Goal: Task Accomplishment & Management: Manage account settings

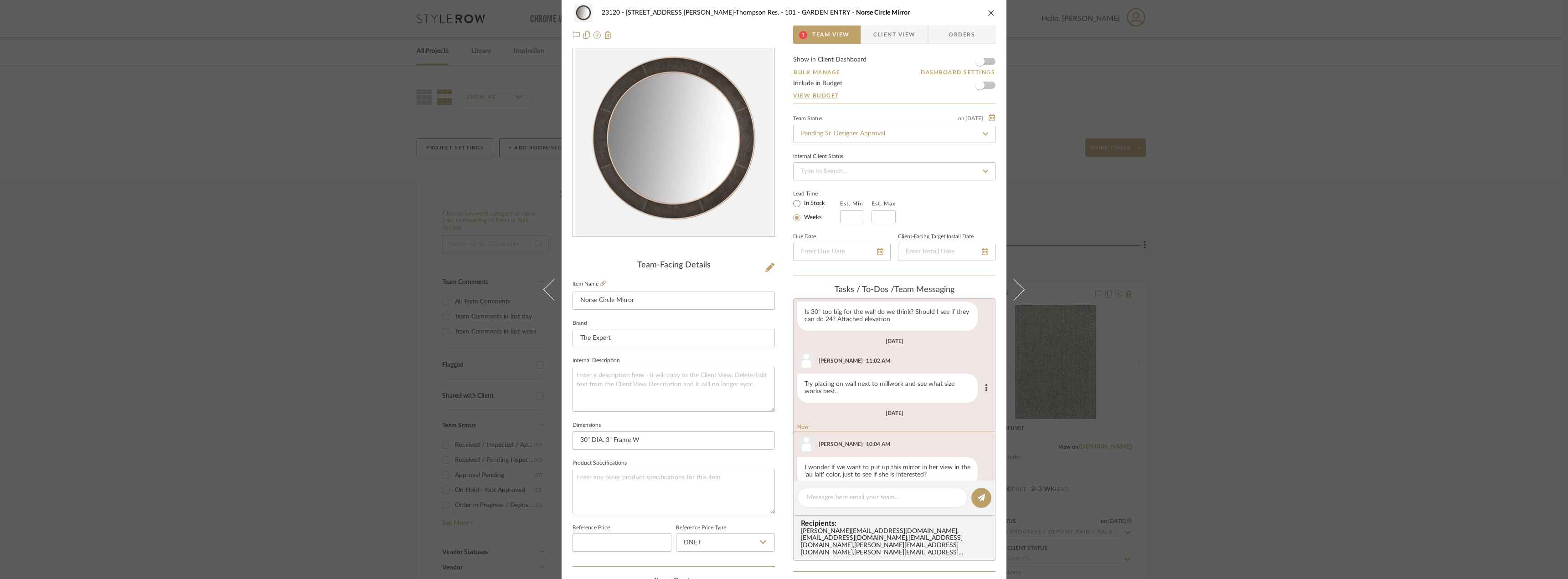
scroll to position [57, 0]
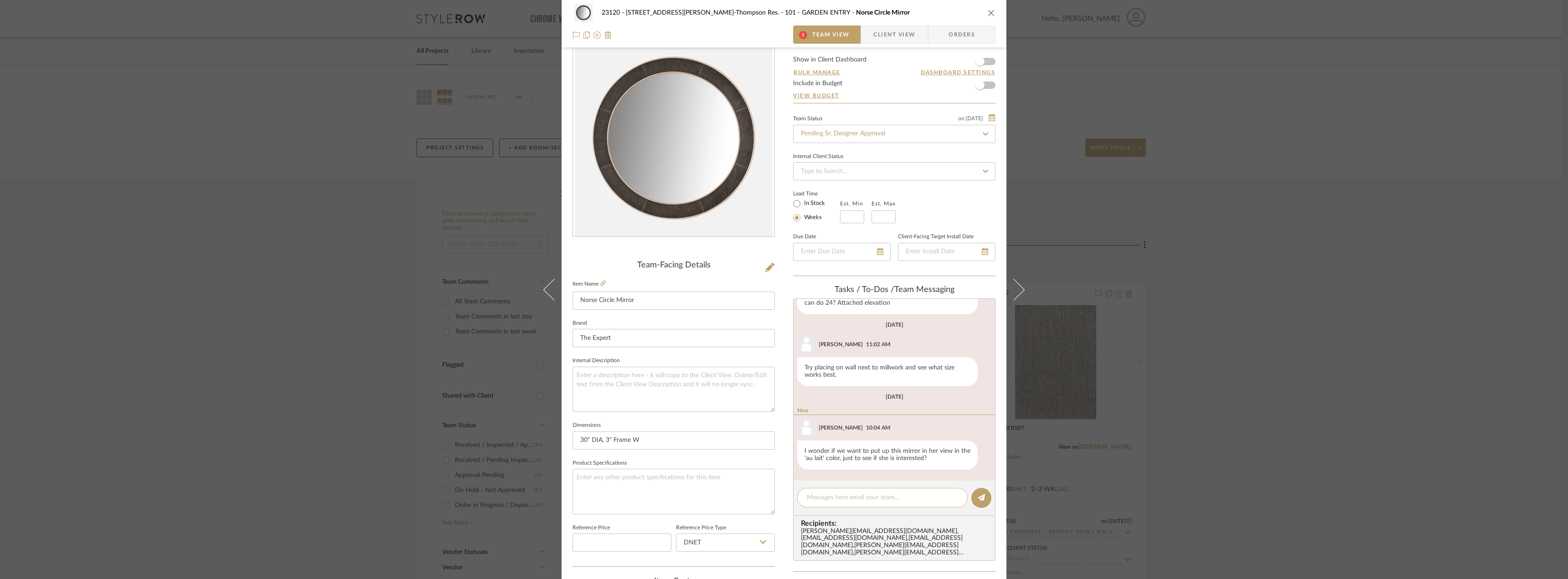
click at [861, 496] on textarea at bounding box center [882, 498] width 152 height 10
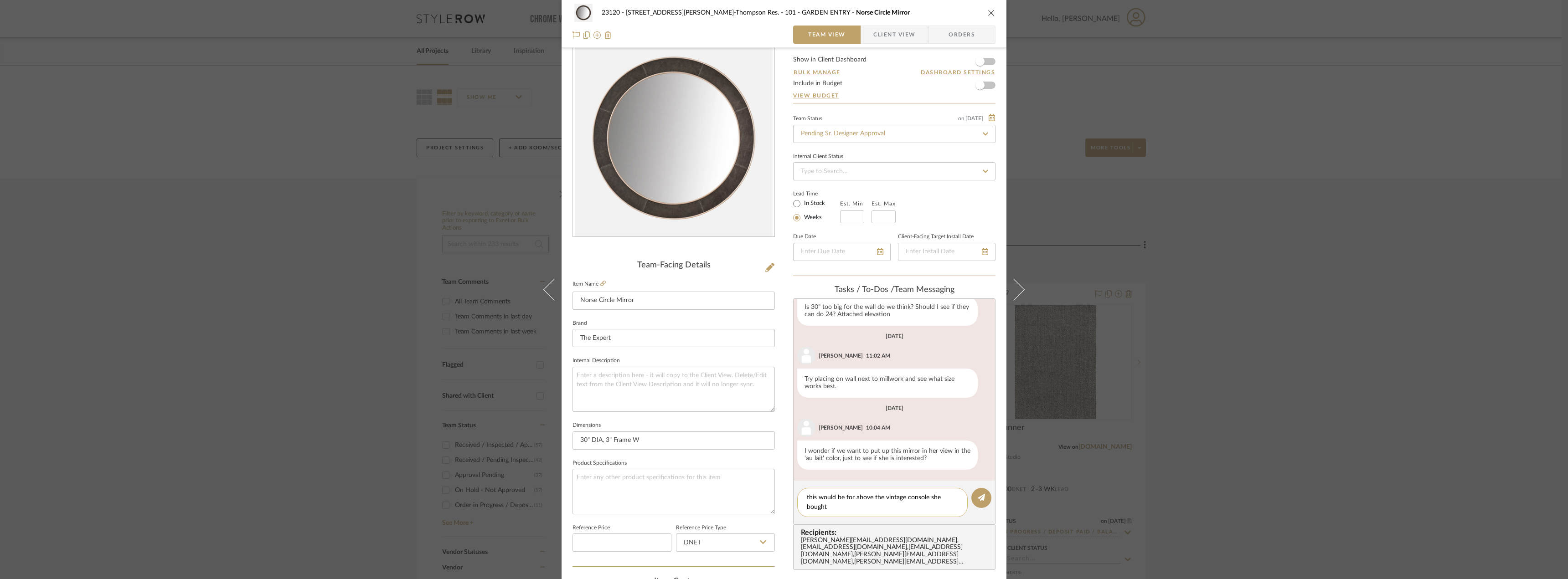
type textarea "this would be for above the vintage console she bought?"
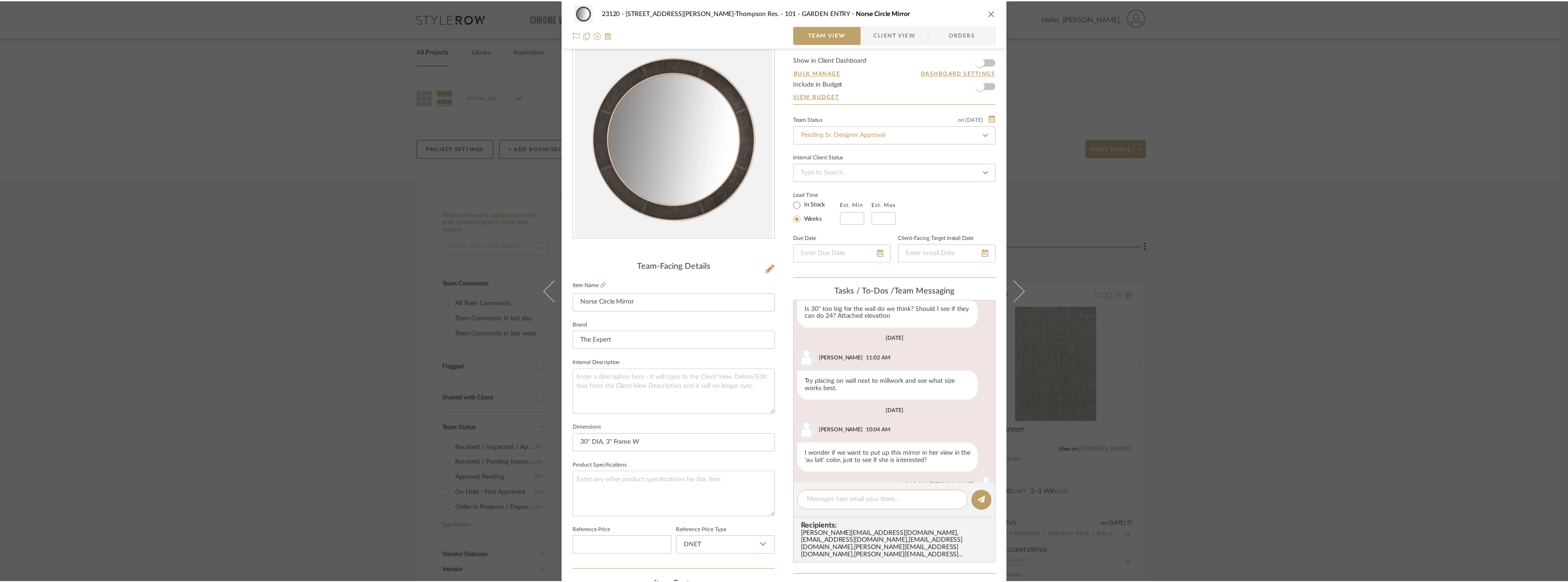
scroll to position [93, 0]
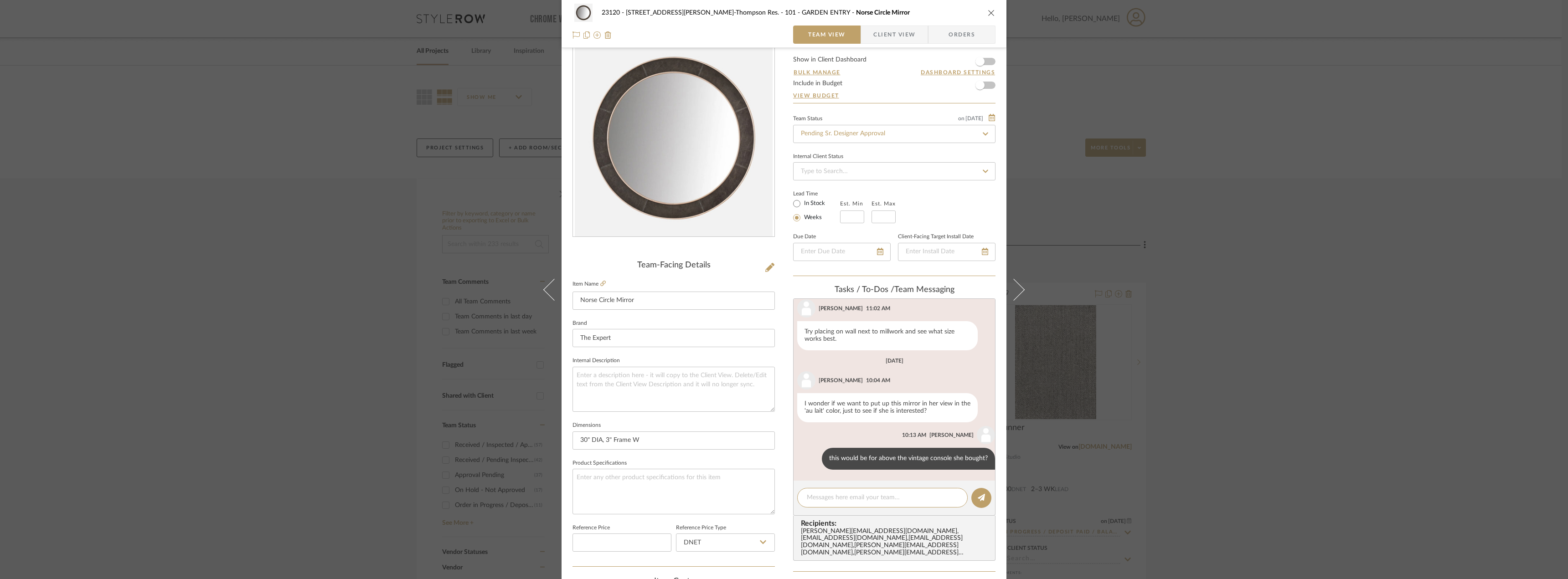
click at [189, 211] on div "23120 - 239 Dean St, Unwin-Thompson Res. 101 - GARDEN ENTRY Norse Circle Mirror…" at bounding box center [784, 290] width 1568 height 579
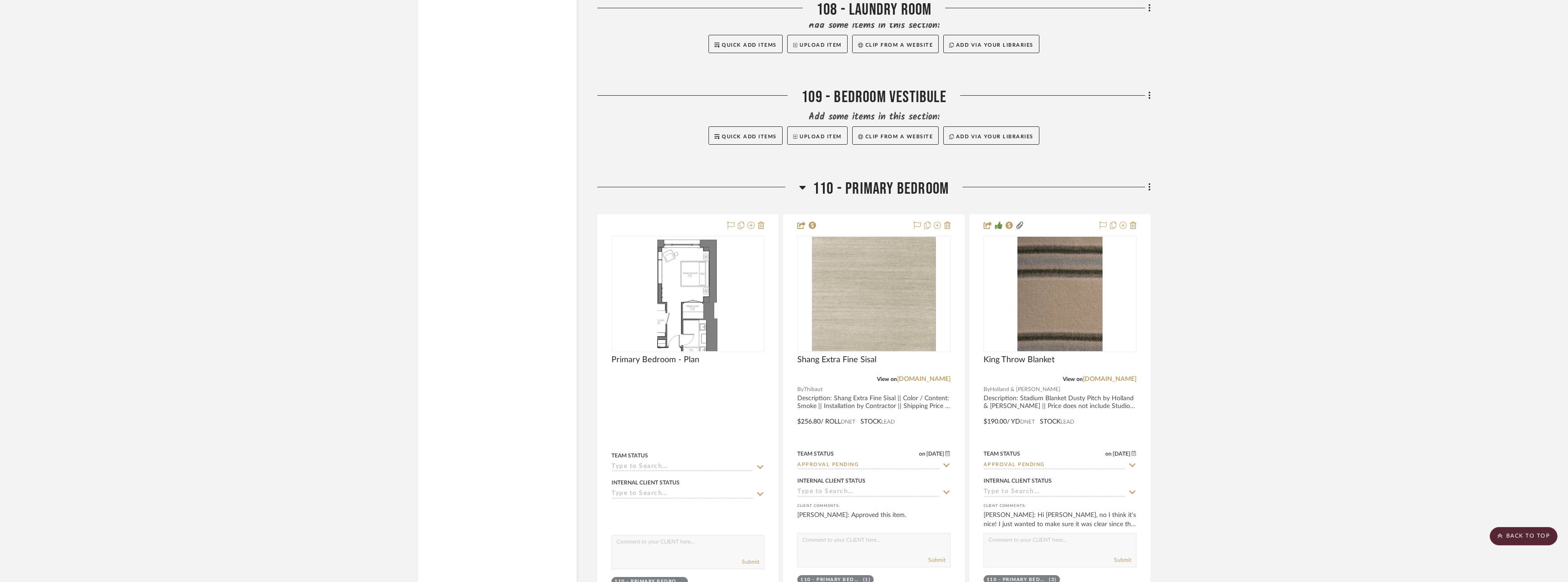
scroll to position [3983, 0]
click at [1510, 533] on scroll-to-top-button "BACK TO TOP" at bounding box center [1523, 536] width 68 height 18
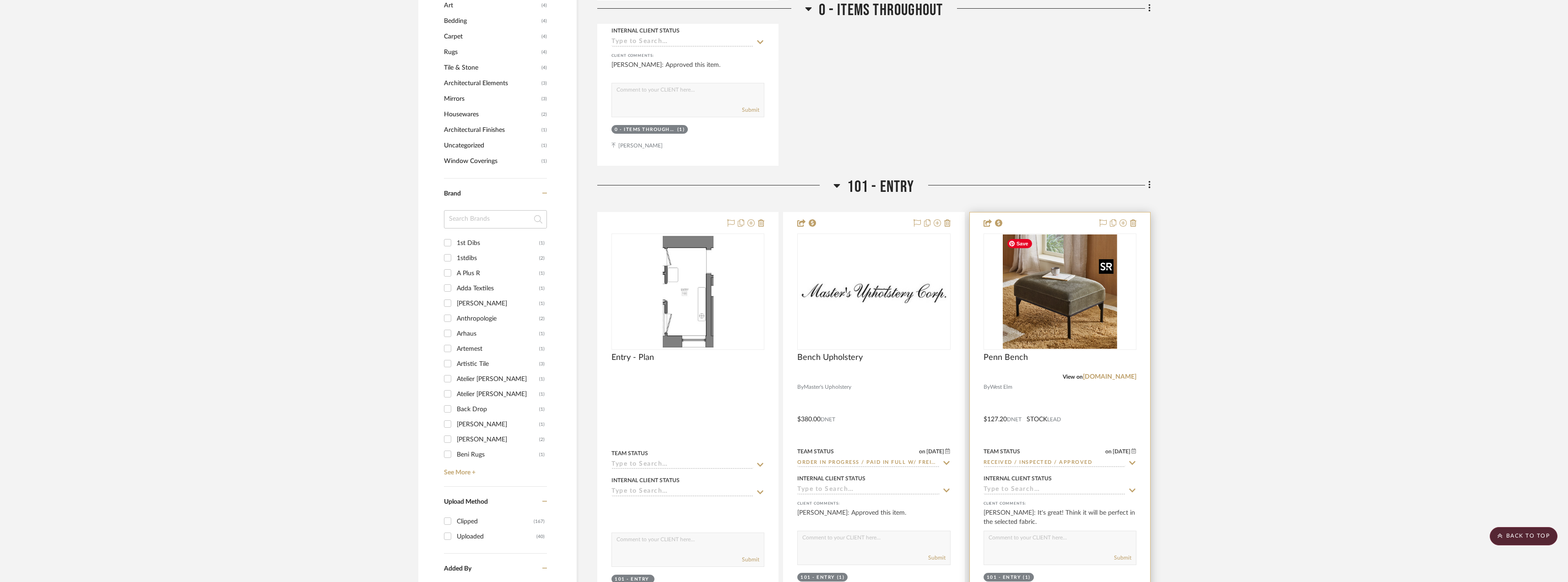
scroll to position [962, 0]
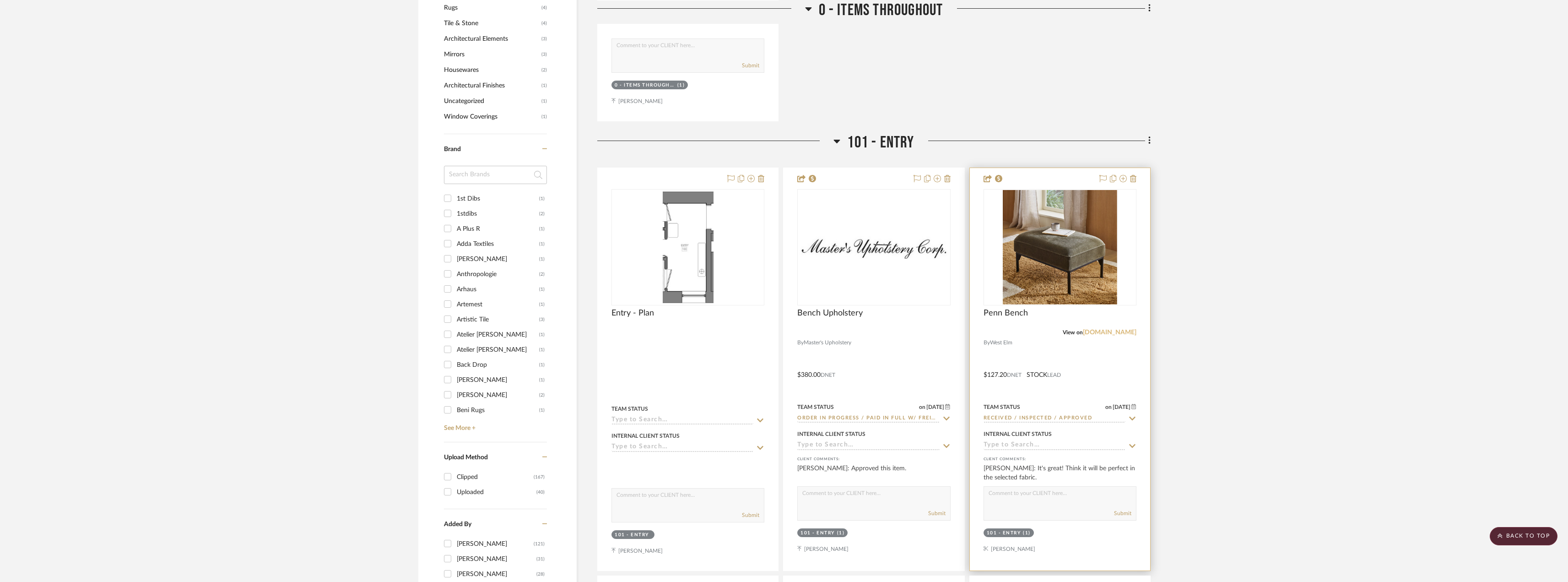
click at [1112, 334] on link "westelm.com" at bounding box center [1110, 332] width 54 height 6
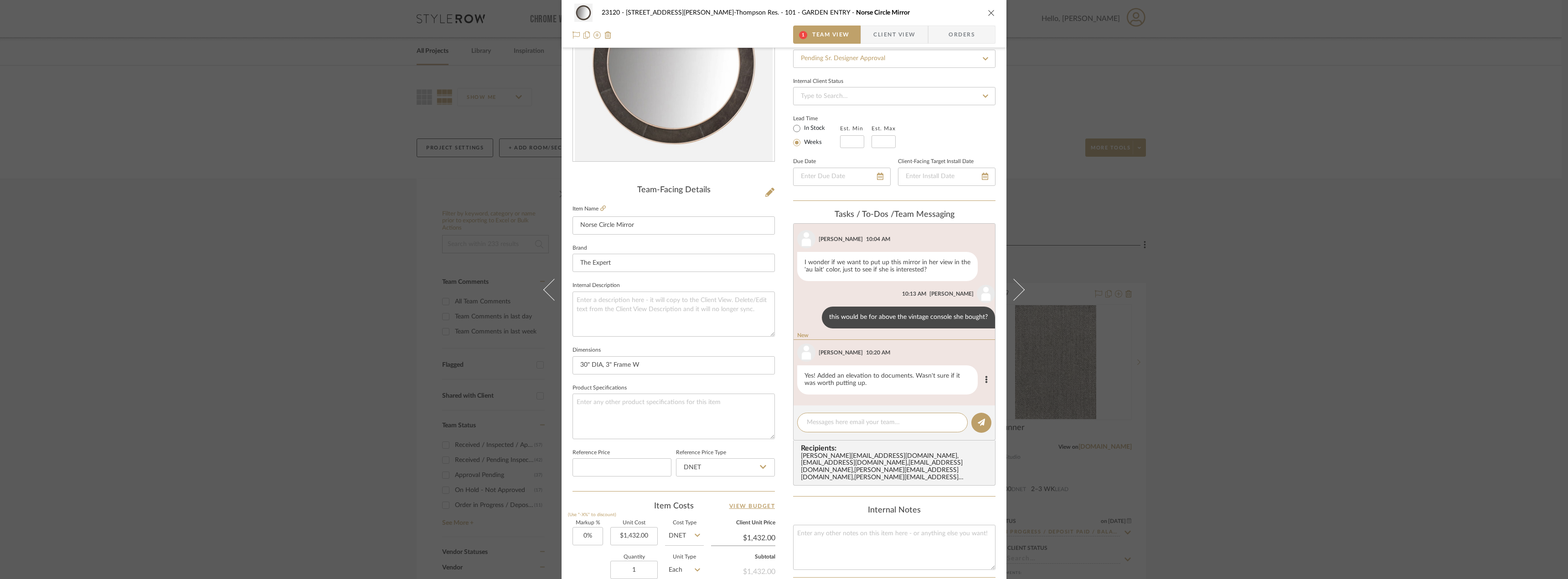
scroll to position [305, 0]
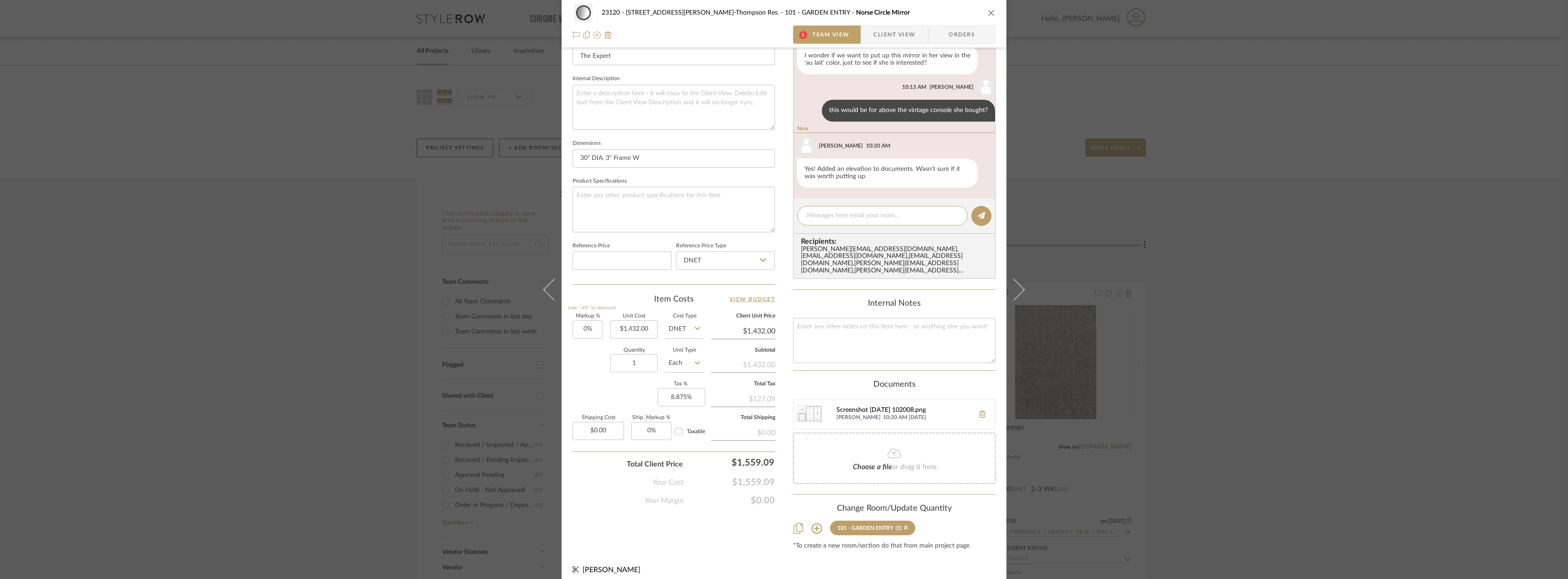
click at [868, 407] on div "Screenshot [DATE] 102008.png" at bounding box center [903, 411] width 133 height 7
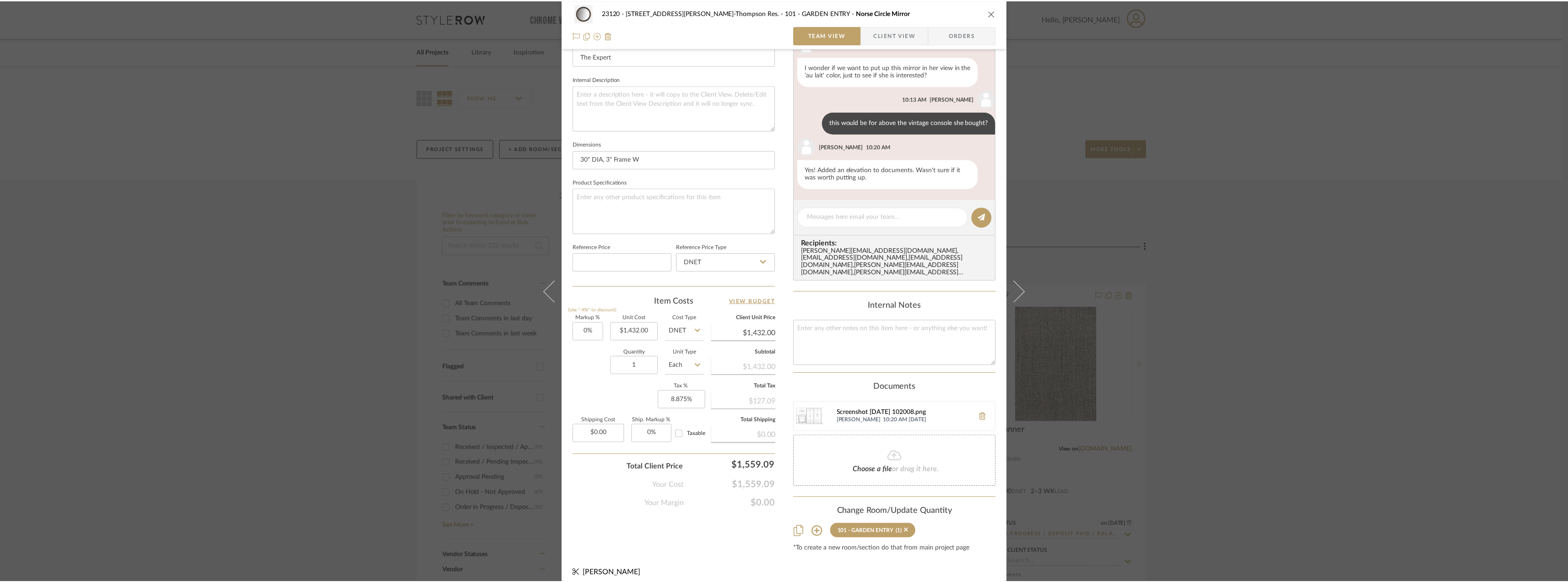
scroll to position [148, 0]
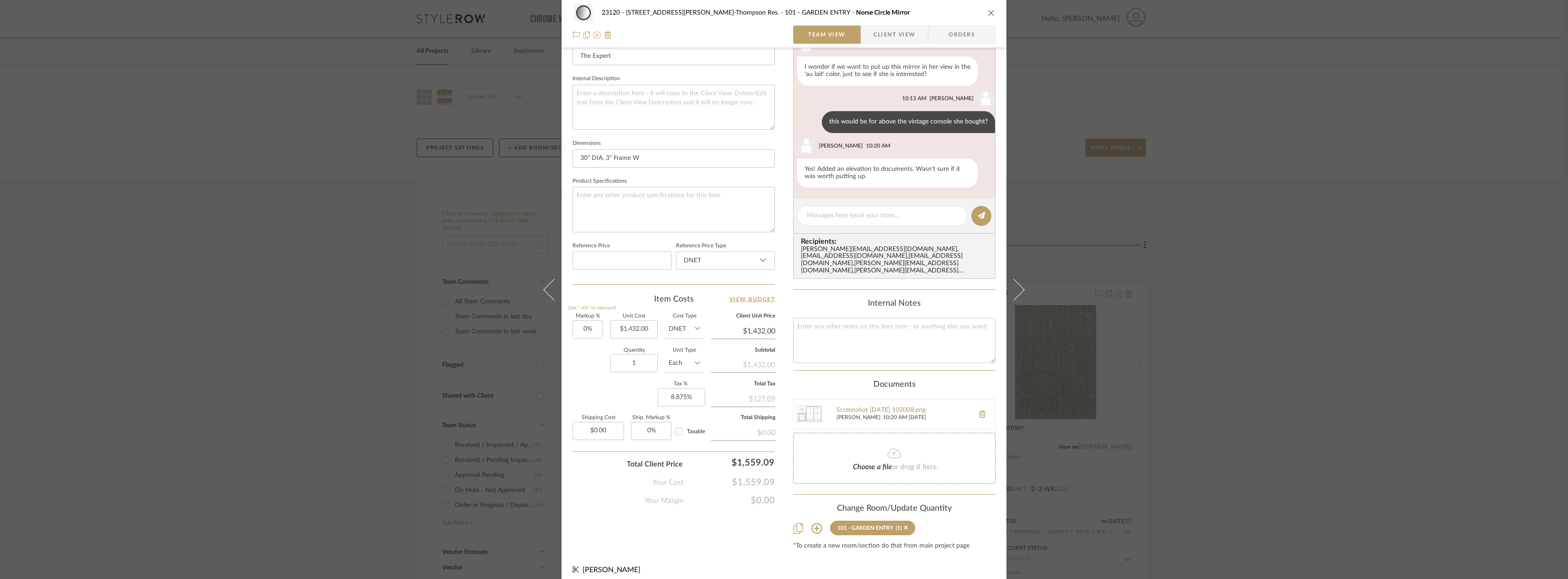
click at [1180, 344] on div "23120 - 239 Dean St, Unwin-Thompson Res. 101 - GARDEN ENTRY Norse Circle Mirror…" at bounding box center [784, 290] width 1568 height 579
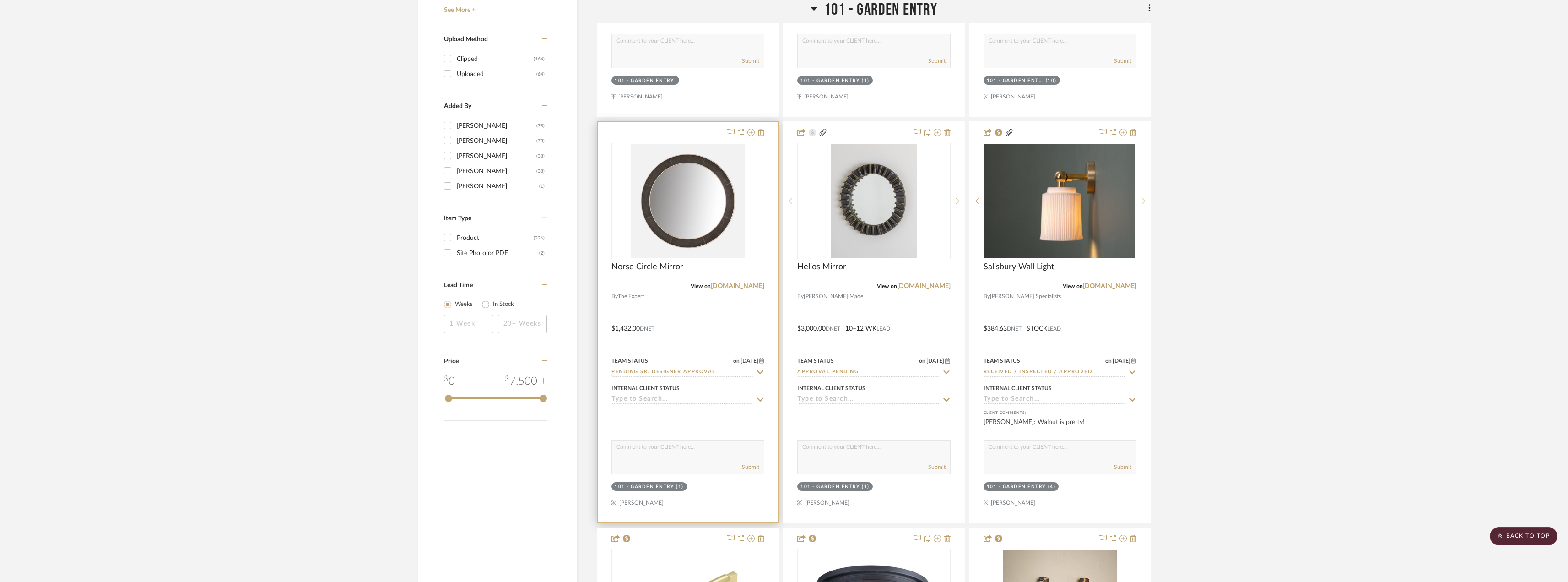
scroll to position [1374, 0]
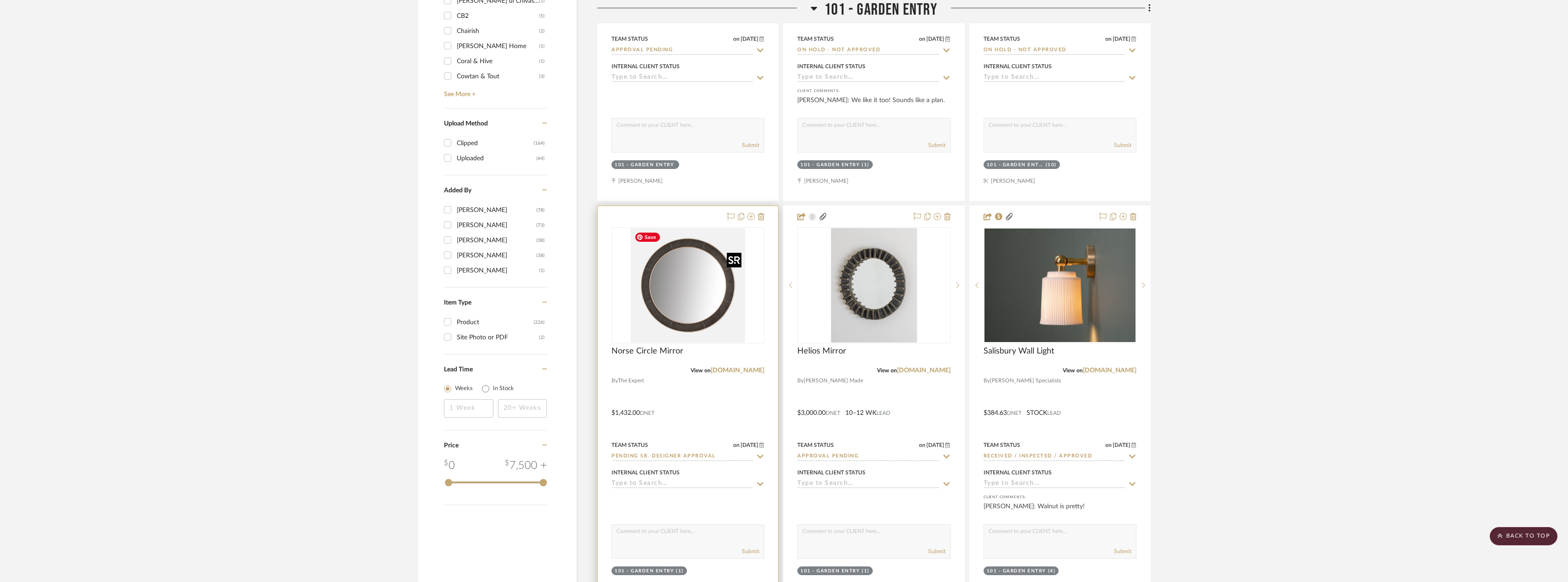
click at [707, 289] on img "0" at bounding box center [687, 285] width 114 height 114
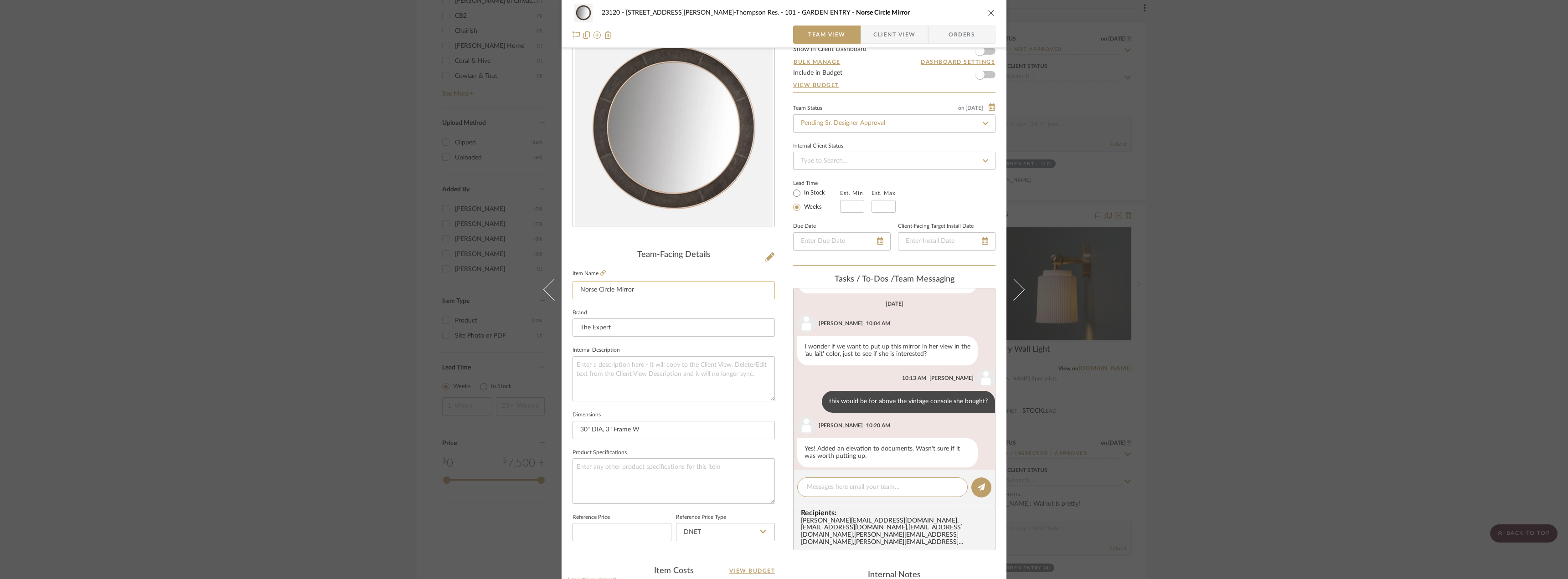
scroll to position [147, 0]
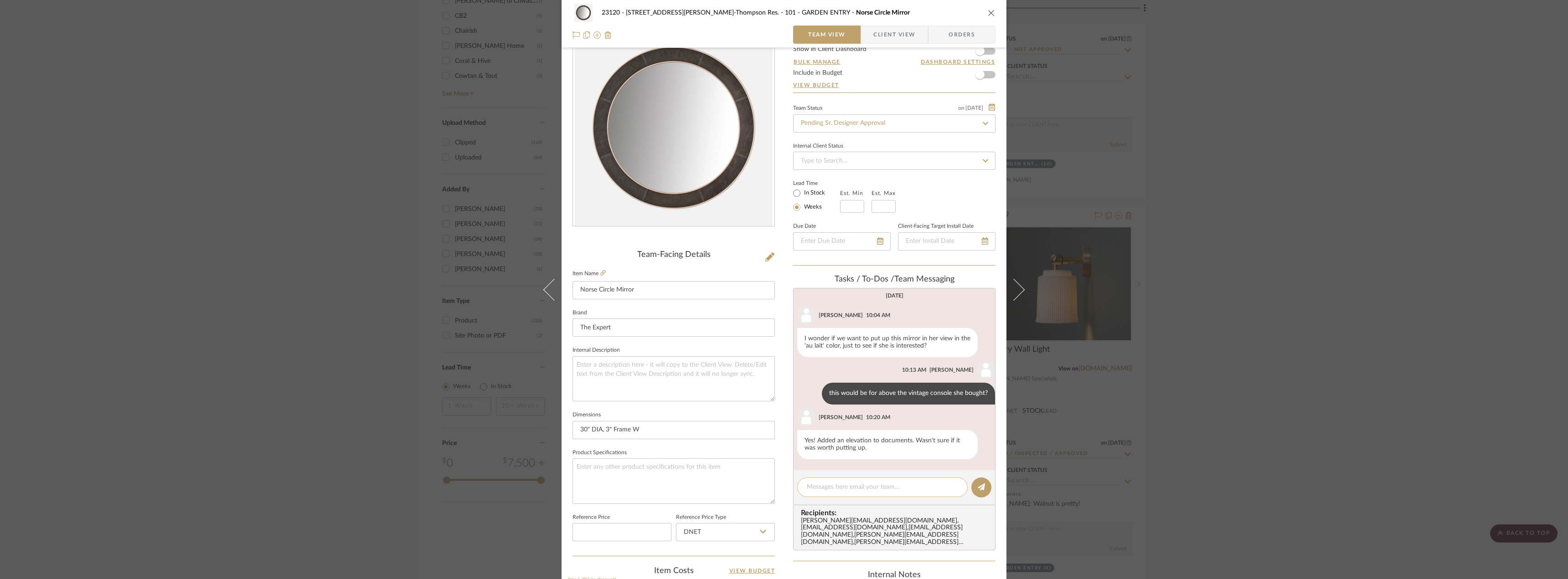
click at [855, 485] on textarea at bounding box center [882, 487] width 152 height 10
click at [603, 272] on icon at bounding box center [603, 272] width 5 height 5
drag, startPoint x: 893, startPoint y: 499, endPoint x: 805, endPoint y: 500, distance: 88.0
click at [807, 500] on textarea "yes, I think it's pretty/worth putting in her view! If we propose a burgundy co…" at bounding box center [882, 491] width 152 height 19
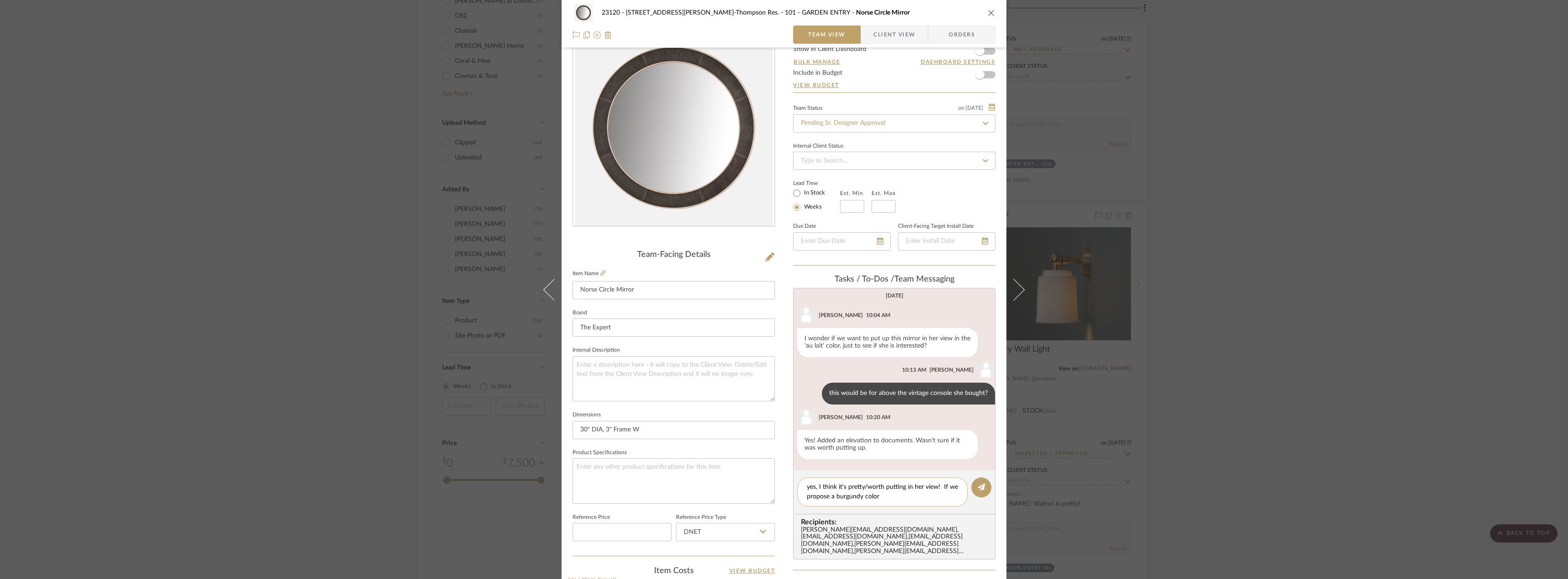
click at [895, 498] on textarea "yes, I think it's pretty/worth putting in her view! If we propose a burgundy co…" at bounding box center [882, 491] width 152 height 19
click at [895, 496] on textarea "yes, I think it's pretty/worth putting in her view! If we propose a burgundy co…" at bounding box center [882, 491] width 152 height 19
drag, startPoint x: 906, startPoint y: 496, endPoint x: 942, endPoint y: 485, distance: 37.6
click at [942, 485] on textarea "yes, I think it's pretty/worth putting in her view! If we propose a burgundy co…" at bounding box center [882, 491] width 152 height 19
type textarea "yes, I think it's pretty/worth putting in her view! I think the color of the mi…"
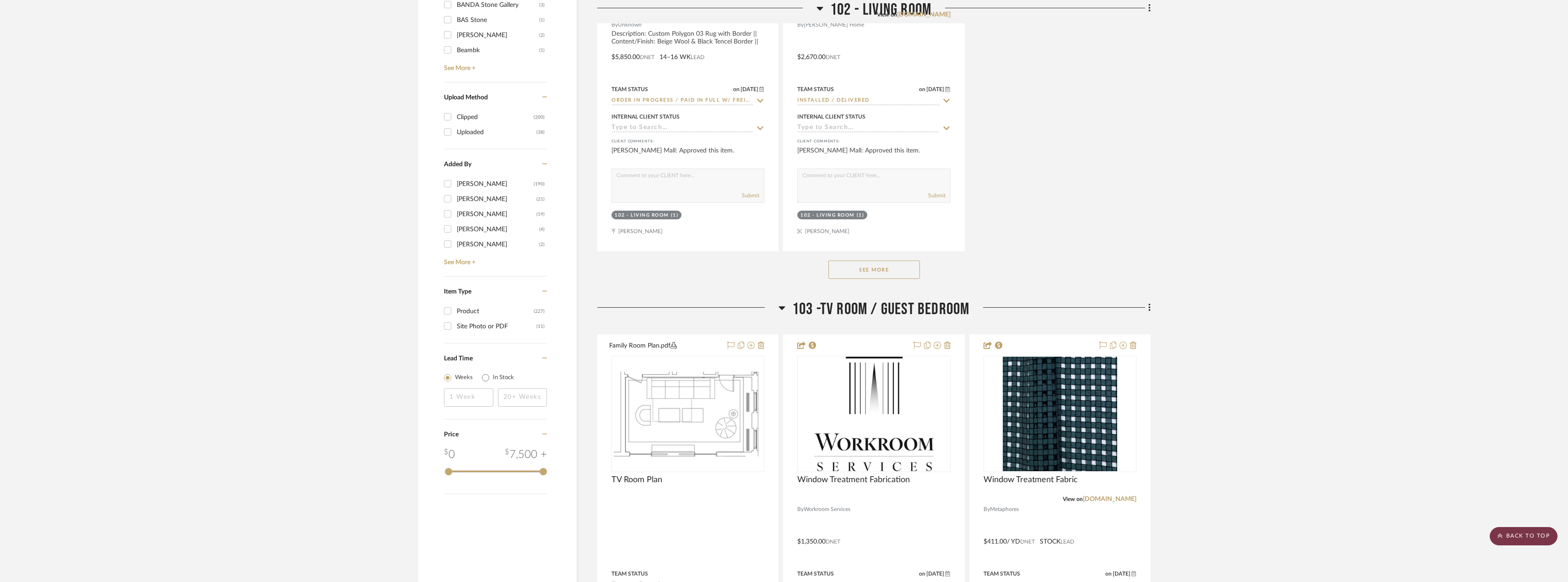
click at [1531, 539] on scroll-to-top-button "BACK TO TOP" at bounding box center [1523, 536] width 68 height 18
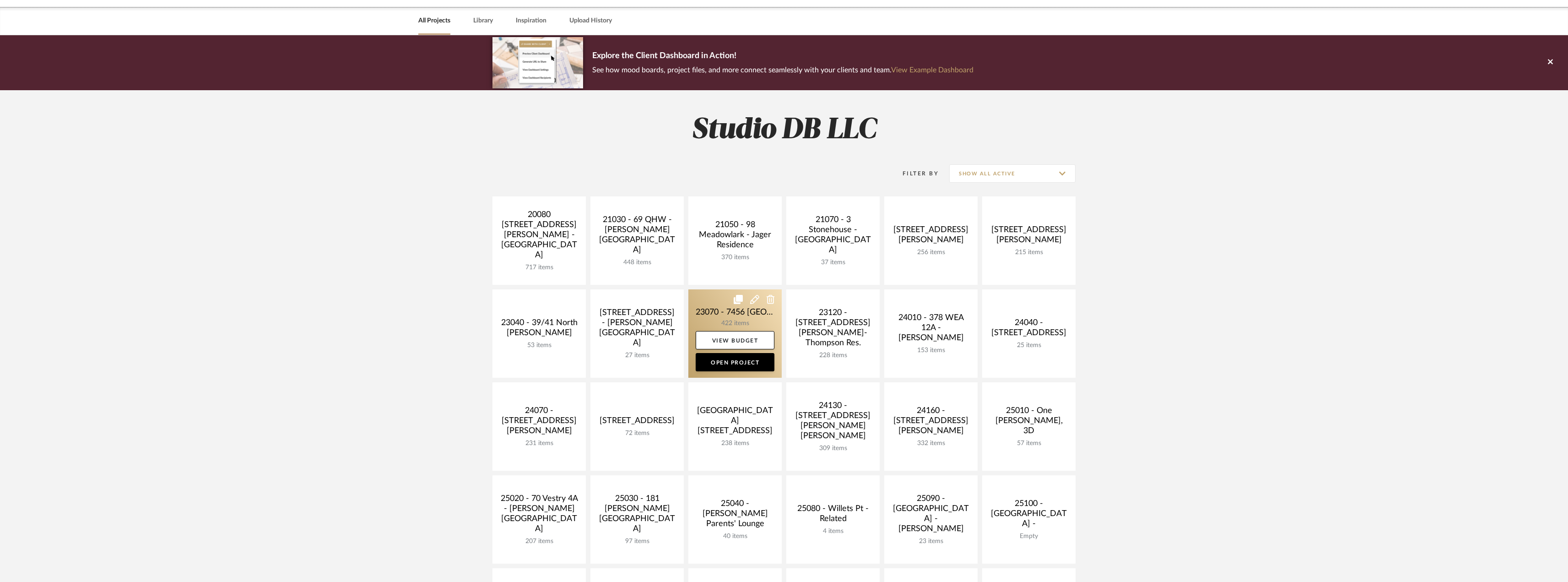
scroll to position [46, 0]
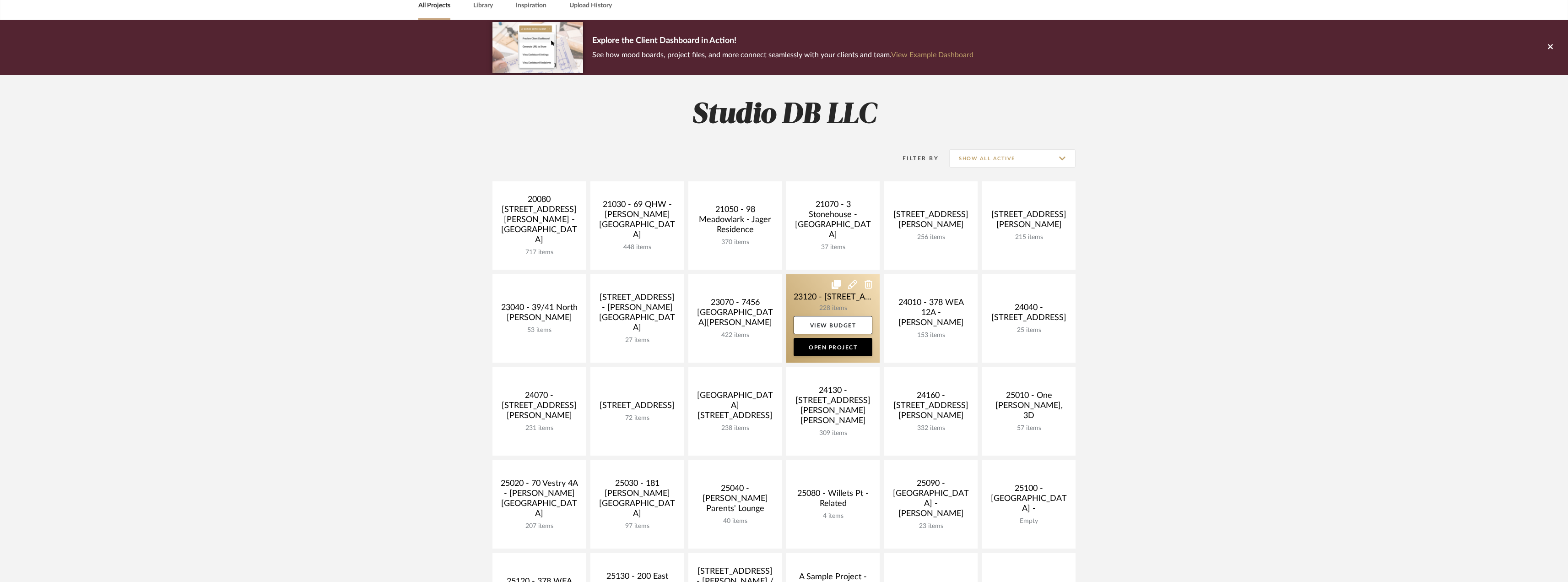
click at [843, 296] on link at bounding box center [833, 319] width 93 height 89
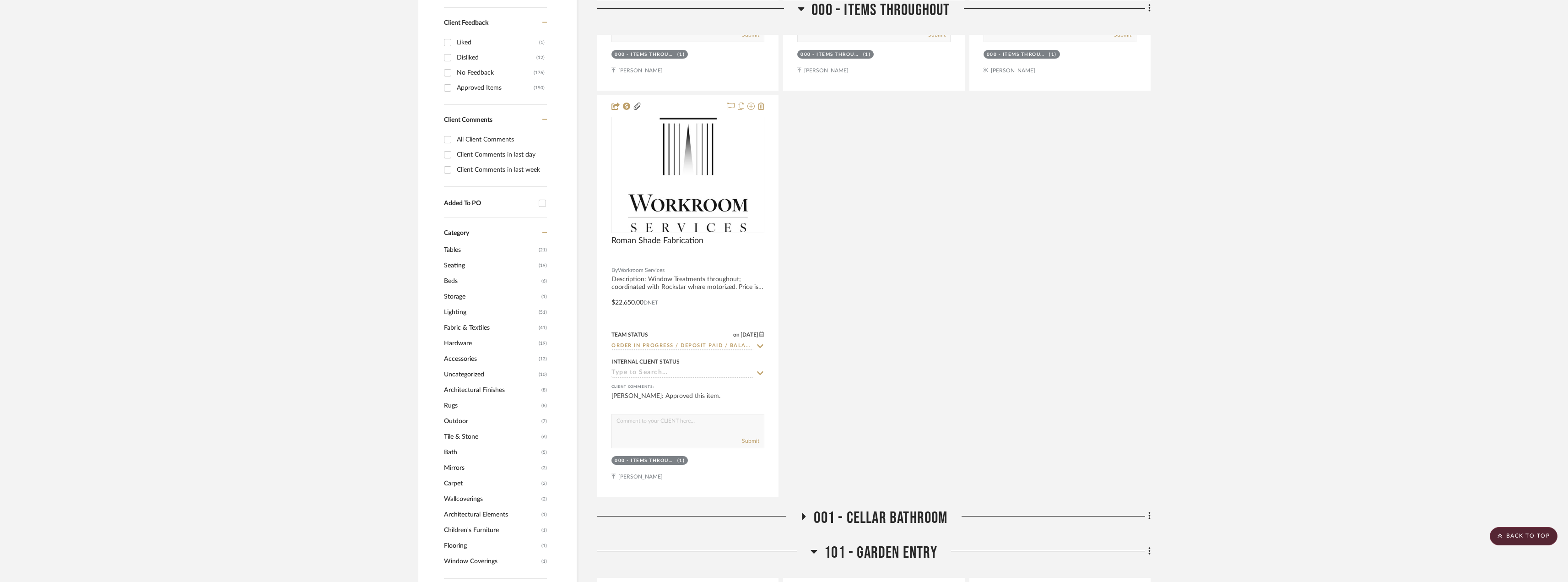
scroll to position [870, 0]
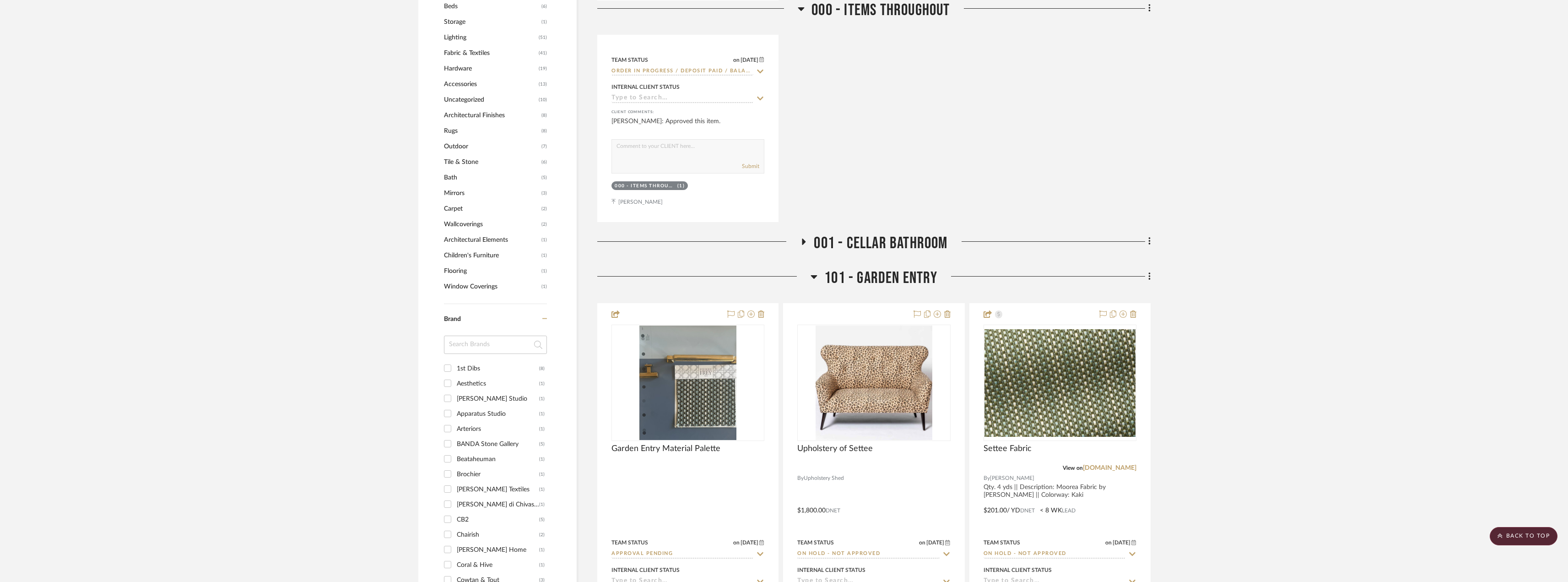
click at [802, 241] on icon at bounding box center [804, 241] width 4 height 6
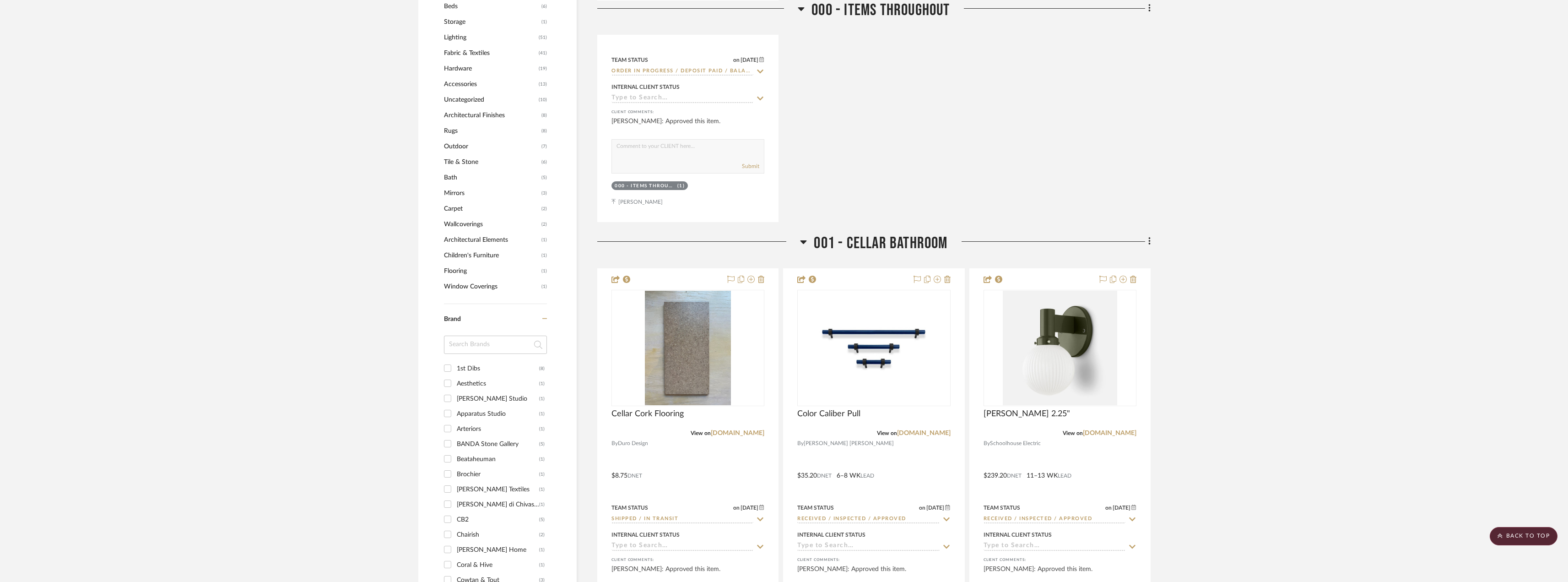
click at [802, 241] on icon at bounding box center [804, 242] width 6 height 4
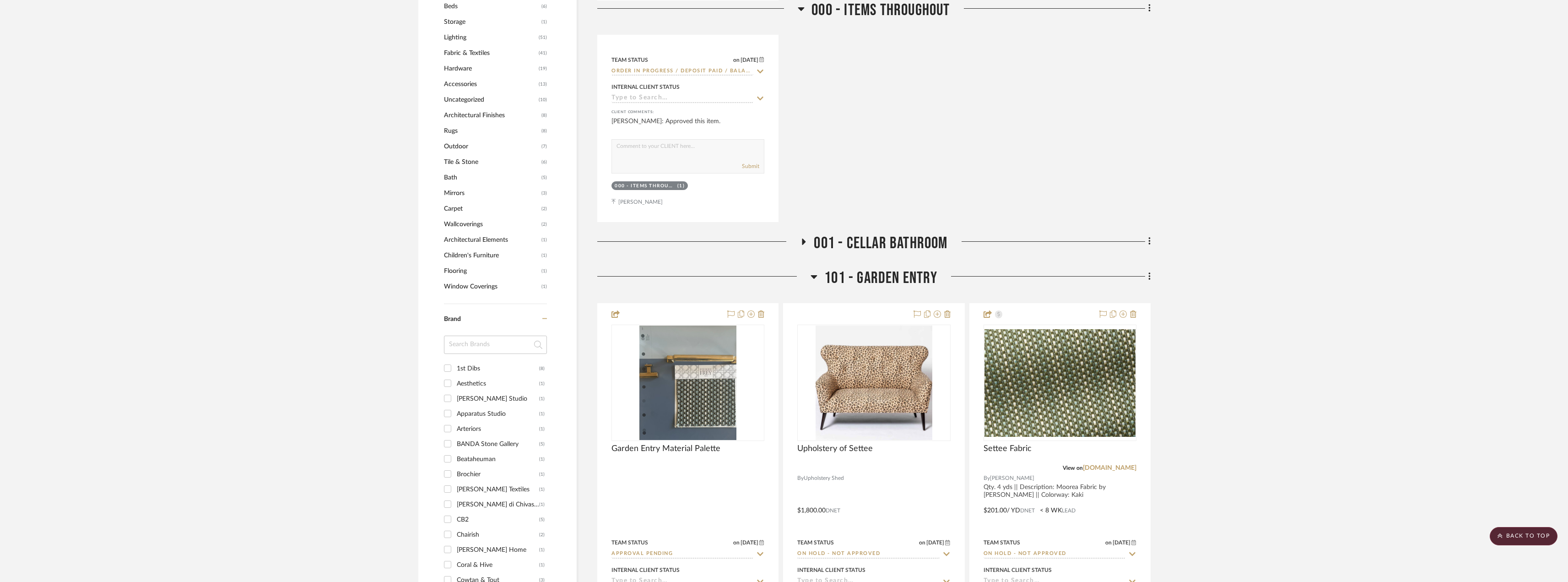
click at [802, 241] on icon at bounding box center [804, 241] width 4 height 6
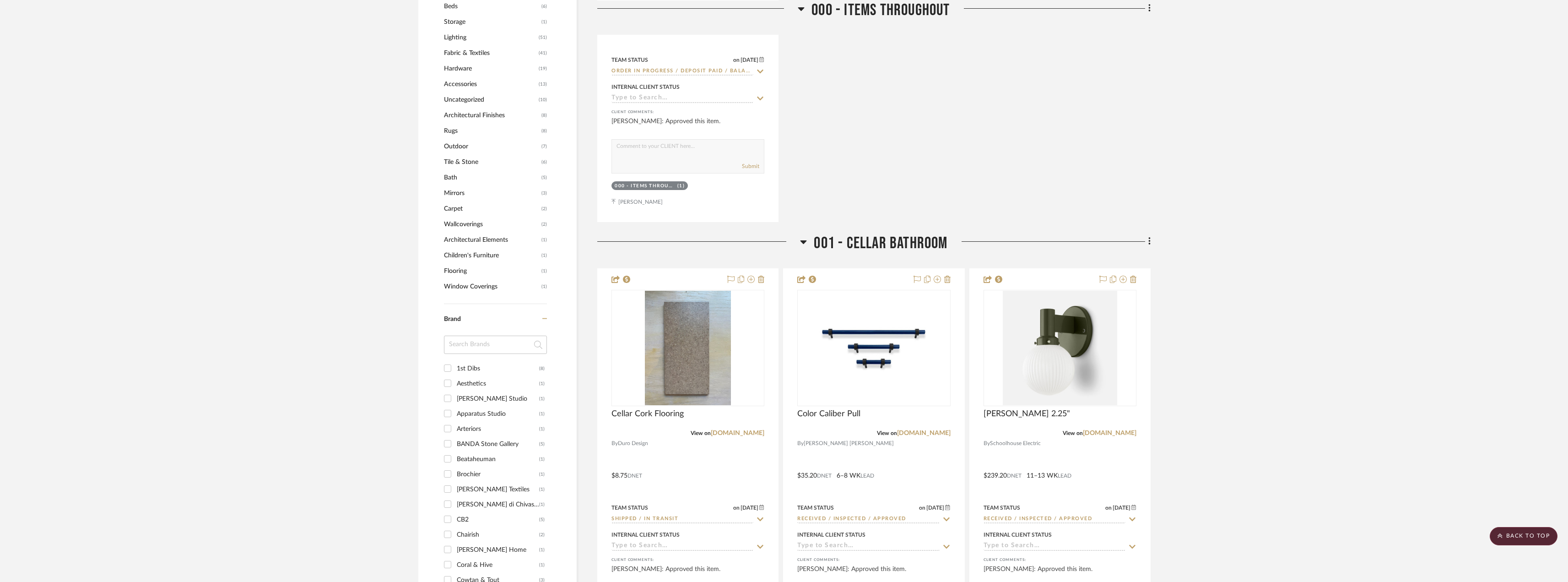
click at [804, 241] on icon at bounding box center [804, 242] width 6 height 4
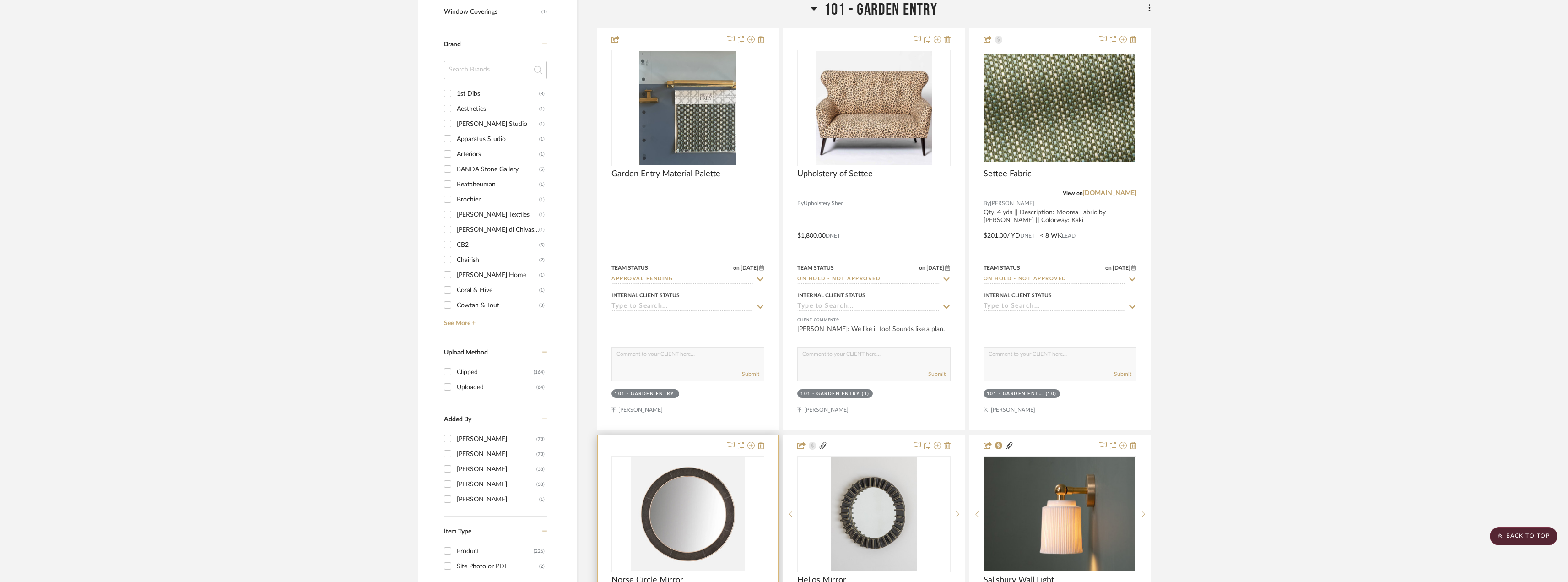
scroll to position [1419, 0]
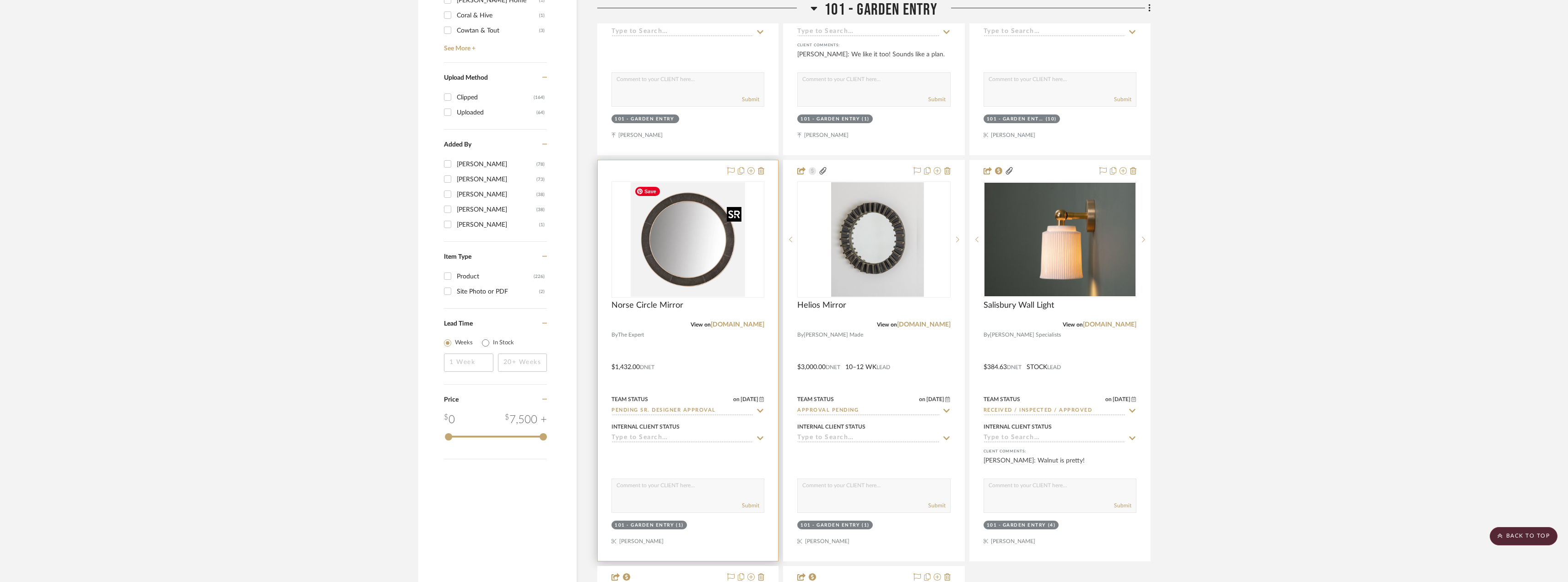
click at [0, 0] on img at bounding box center [0, 0] width 0 height 0
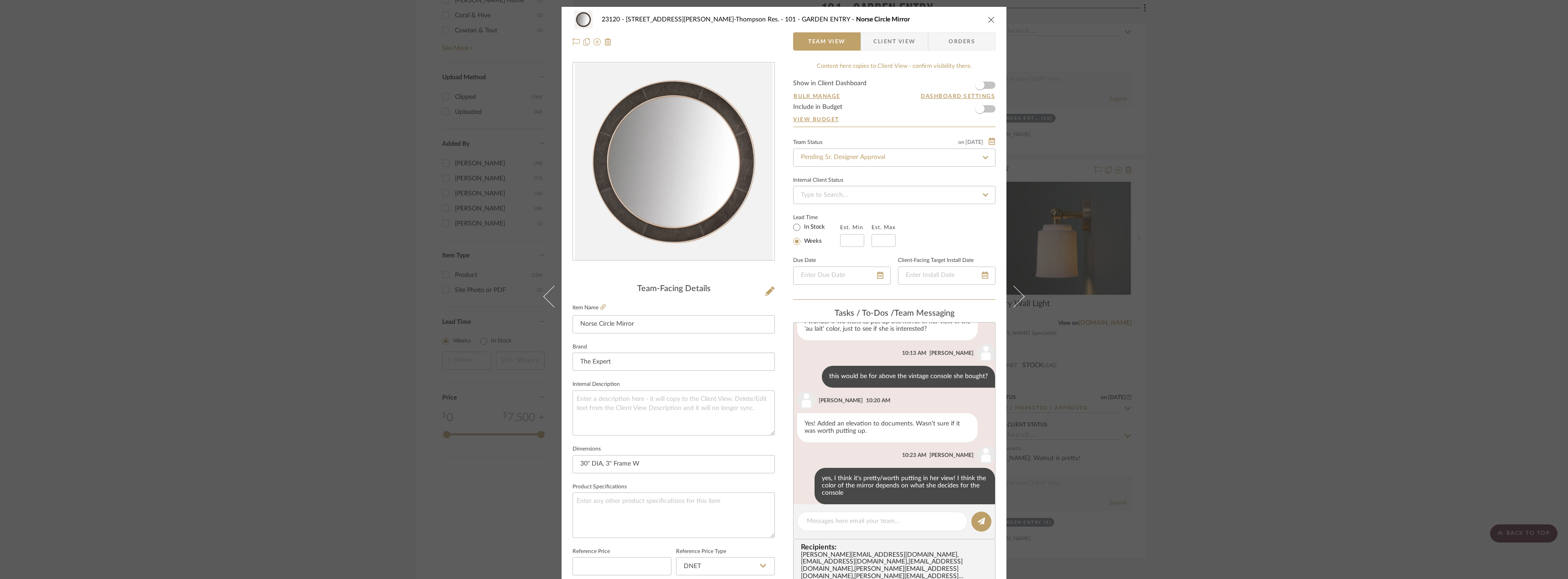
scroll to position [209, 0]
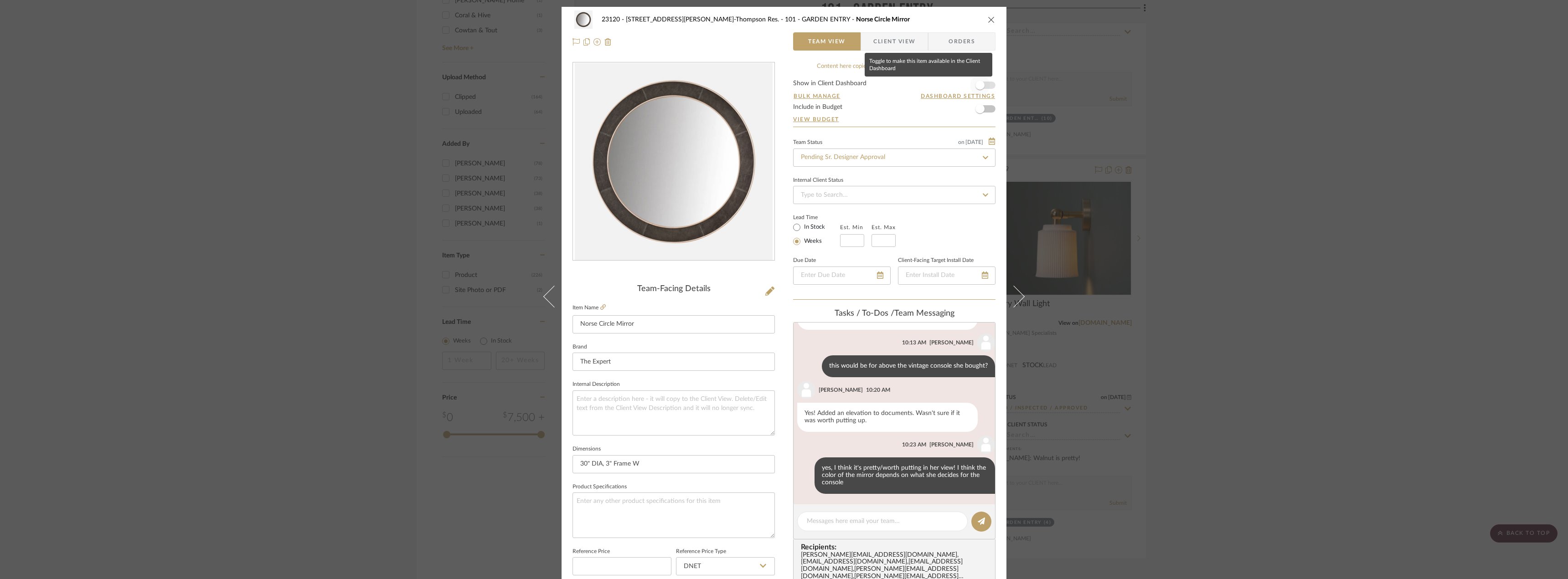
click at [979, 82] on span "button" at bounding box center [980, 85] width 9 height 9
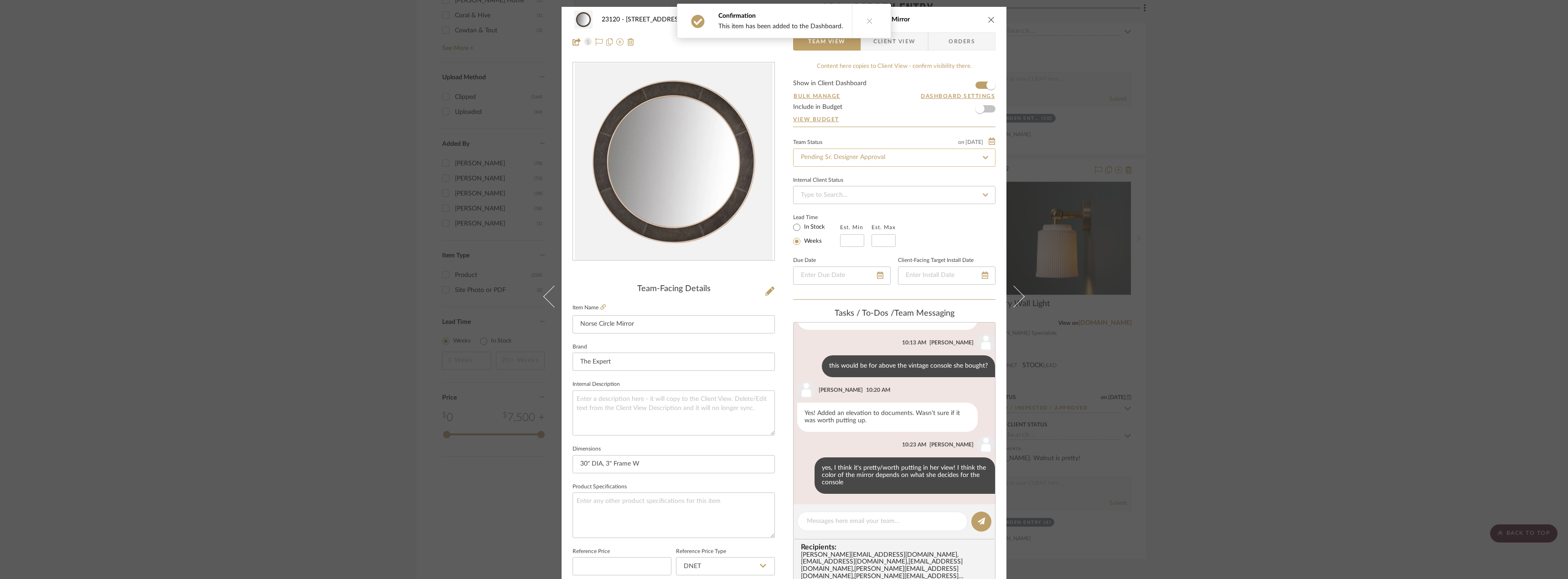
click at [861, 154] on input "Pending Sr. Designer Approval" at bounding box center [894, 158] width 202 height 18
click at [844, 198] on div "Approval Pending" at bounding box center [891, 205] width 201 height 23
type input "Approval Pending"
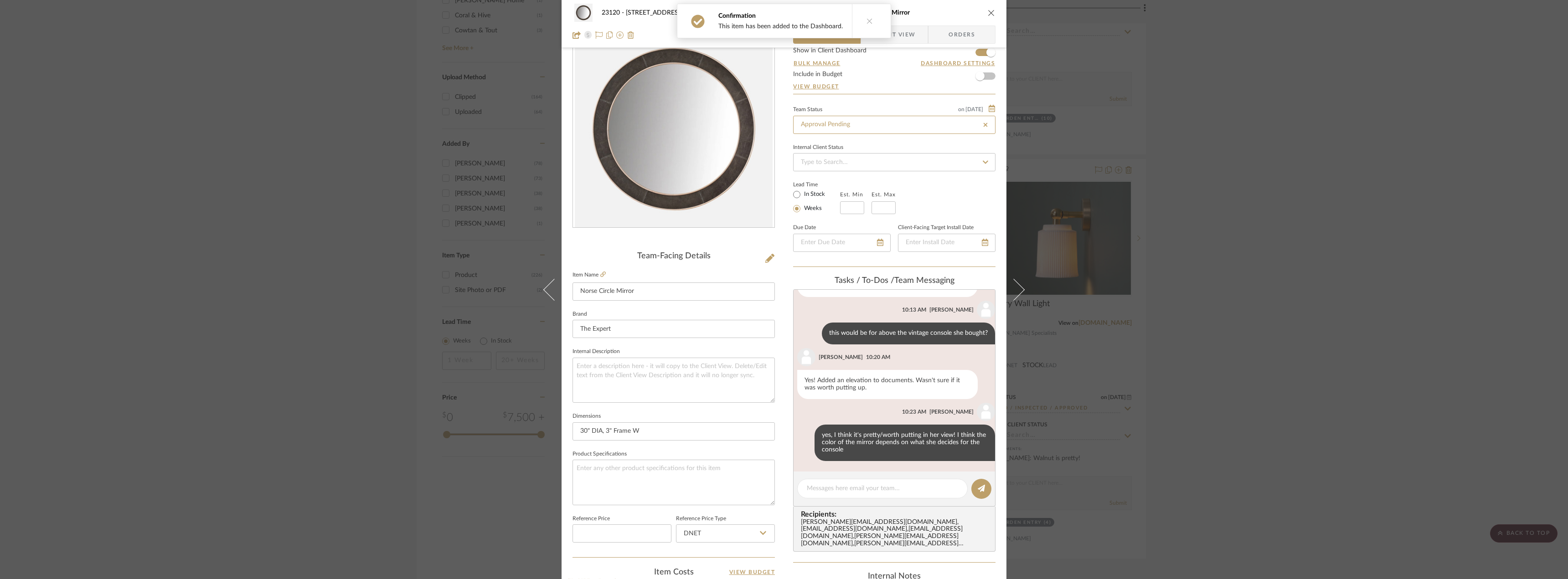
scroll to position [46, 0]
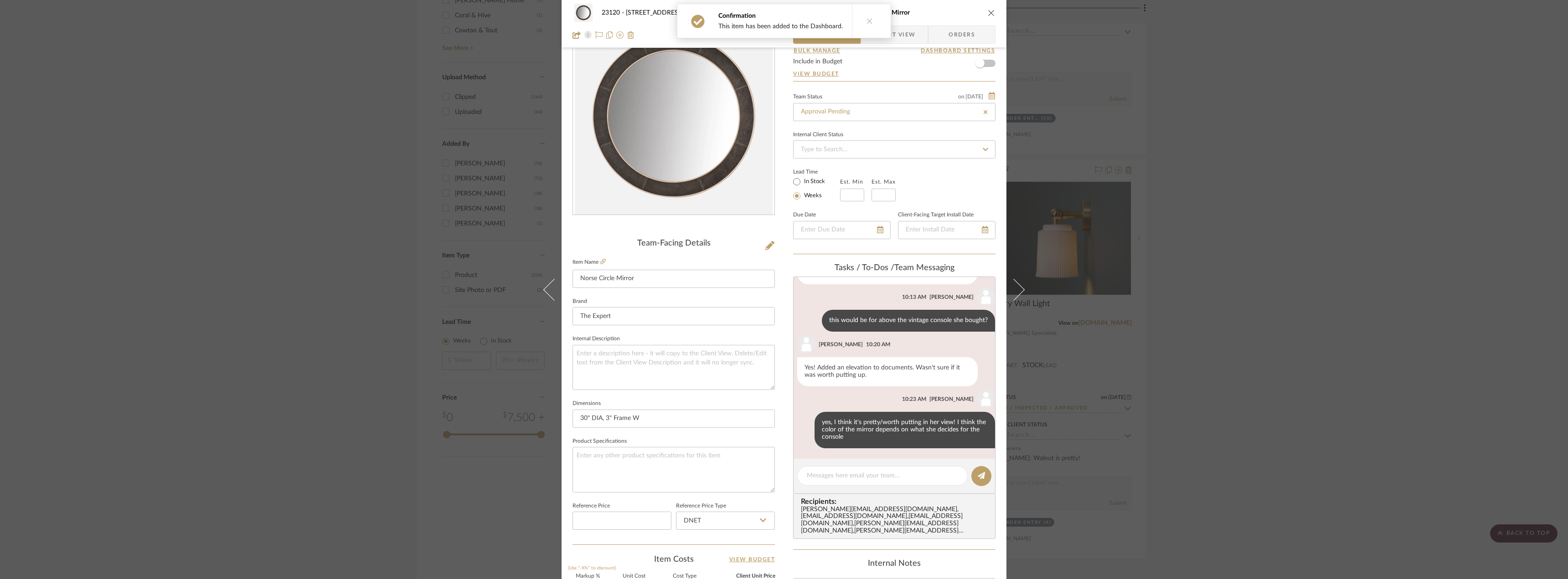
click at [883, 19] on button at bounding box center [870, 21] width 35 height 33
click at [897, 31] on span "Client View" at bounding box center [894, 35] width 42 height 18
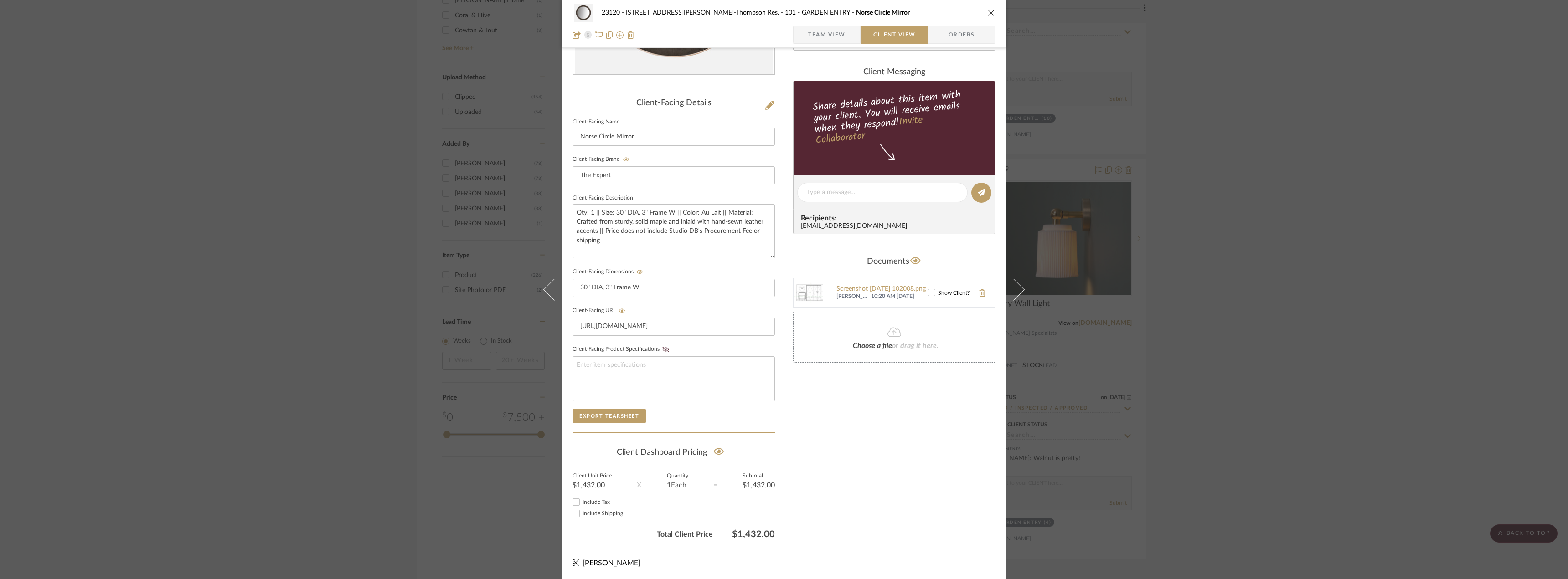
scroll to position [186, 0]
click at [598, 503] on span "Include Tax" at bounding box center [596, 501] width 27 height 5
click at [582, 503] on input "Include Tax" at bounding box center [576, 501] width 11 height 11
checkbox input "true"
click at [595, 515] on span "Include Shipping" at bounding box center [603, 513] width 41 height 5
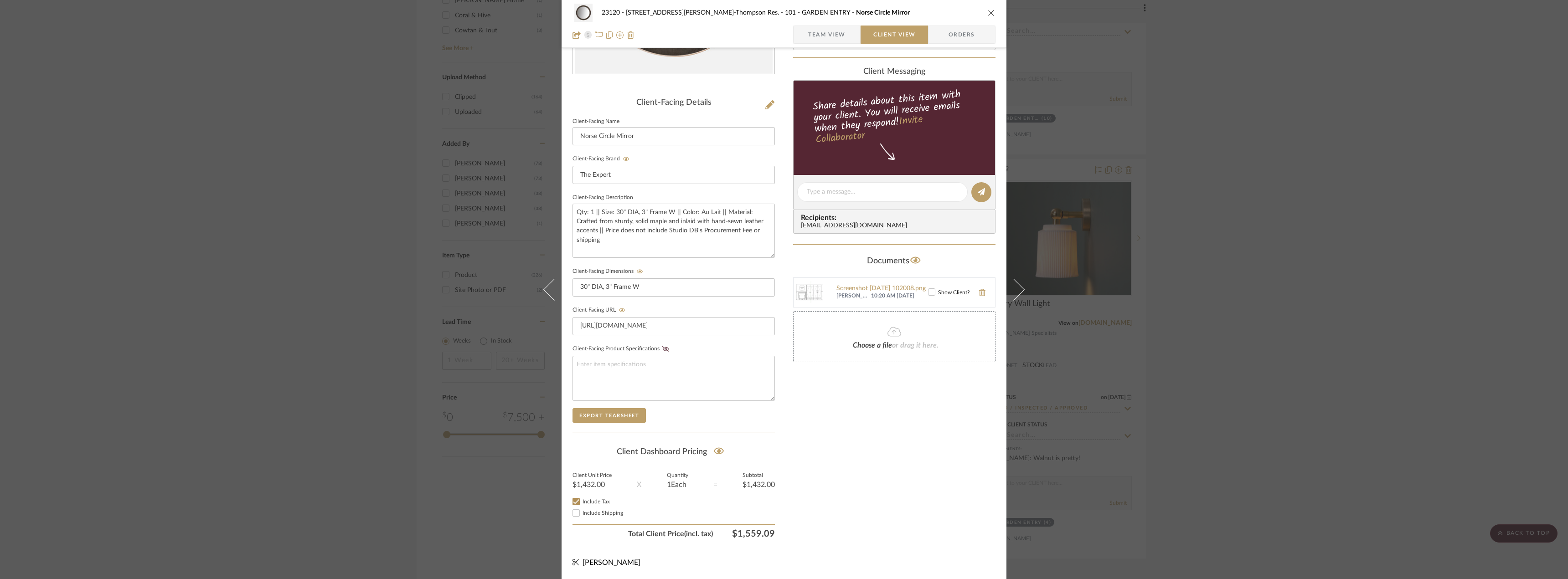
click at [582, 515] on input "Include Shipping" at bounding box center [576, 513] width 11 height 11
checkbox input "false"
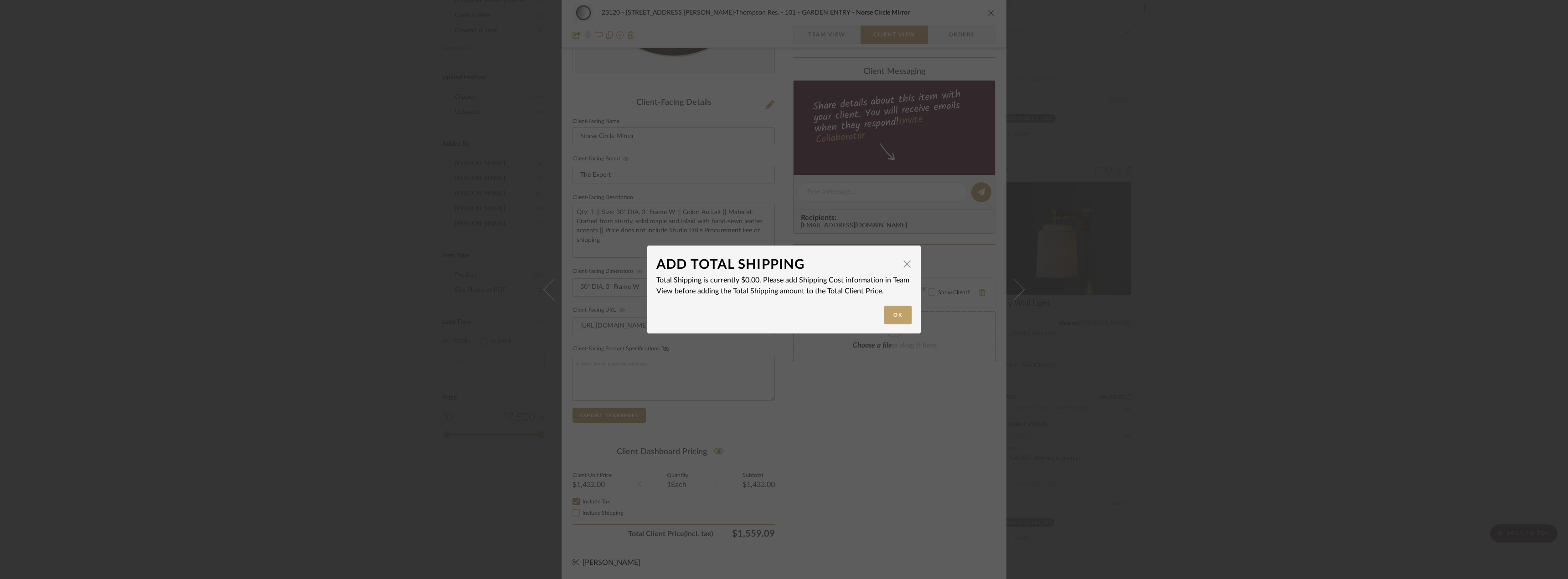
click at [950, 446] on div "ADD TOTAL SHIPPING × Total Shipping is currently $0.00. Please add Shipping Cos…" at bounding box center [784, 290] width 1568 height 579
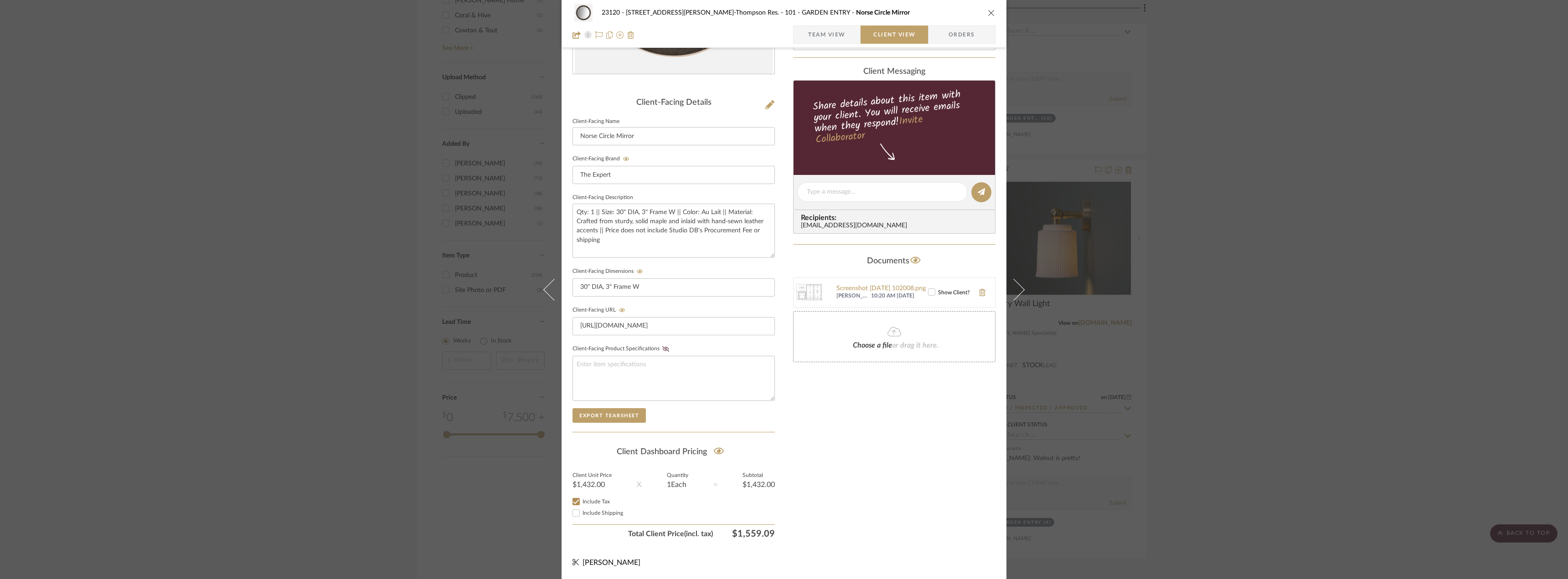
click at [886, 477] on div "Only content on this tab can share to Dashboard. Click eyeball icon to show or …" at bounding box center [894, 209] width 202 height 667
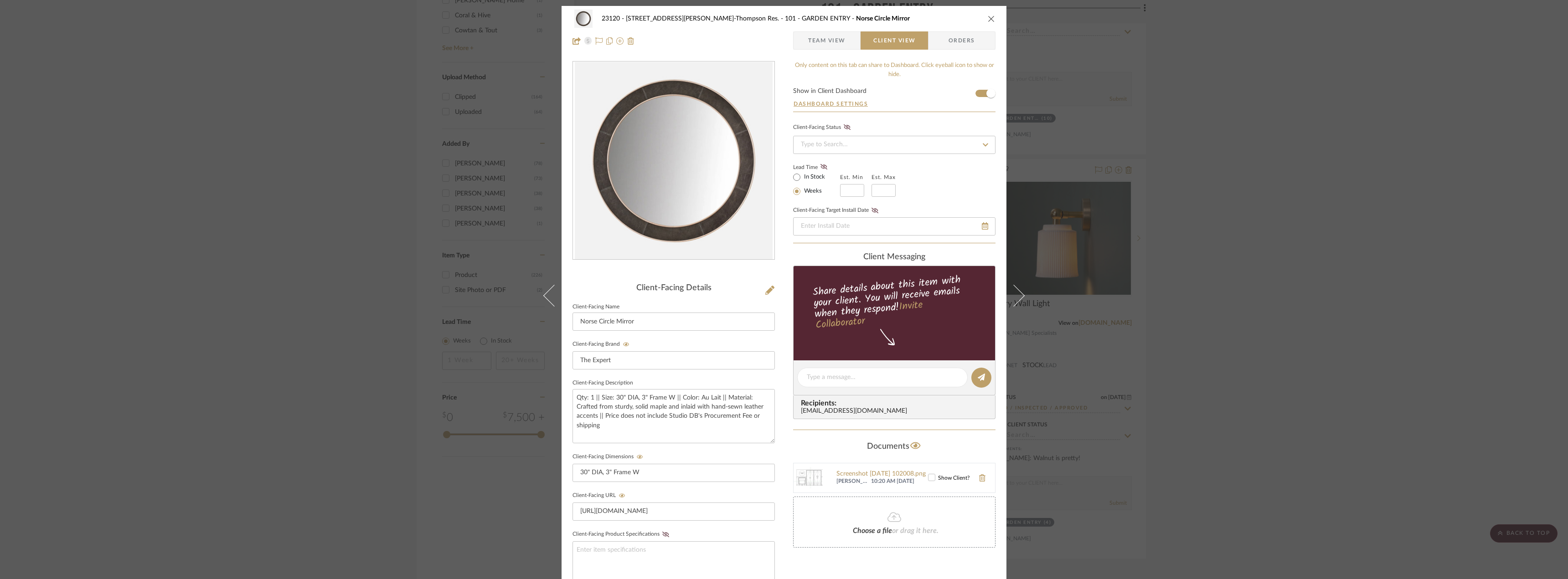
scroll to position [0, 0]
click at [817, 176] on label "In Stock" at bounding box center [813, 178] width 23 height 8
click at [802, 176] on input "In Stock" at bounding box center [797, 178] width 11 height 11
radio input "true"
click at [822, 166] on icon at bounding box center [824, 167] width 7 height 5
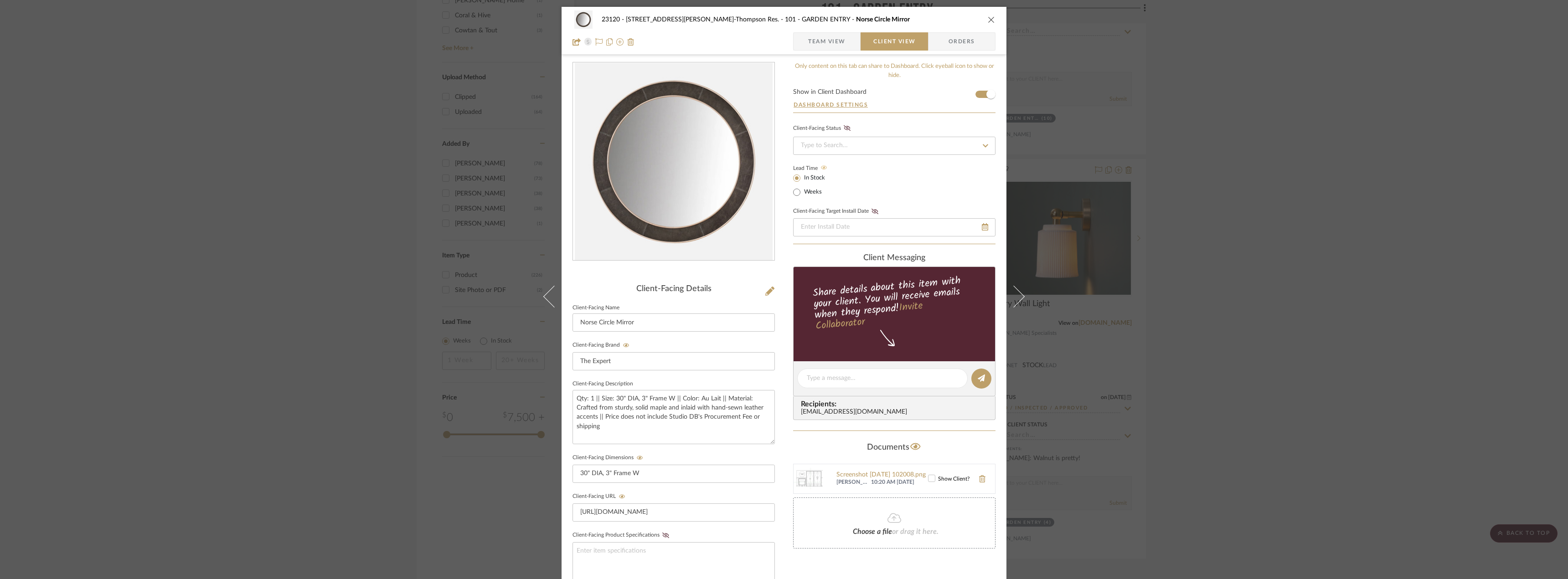
scroll to position [186, 0]
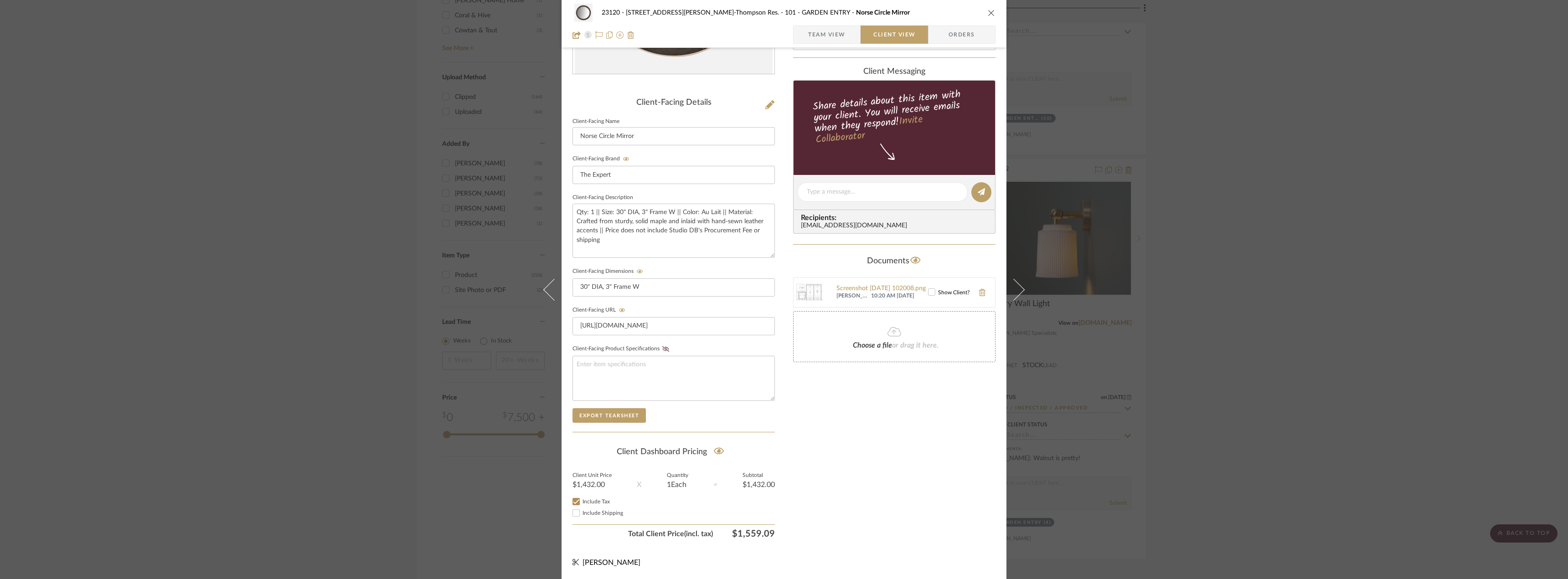
click at [936, 493] on div "Only content on this tab can share to Dashboard. Click eyeball icon to show or …" at bounding box center [894, 209] width 202 height 667
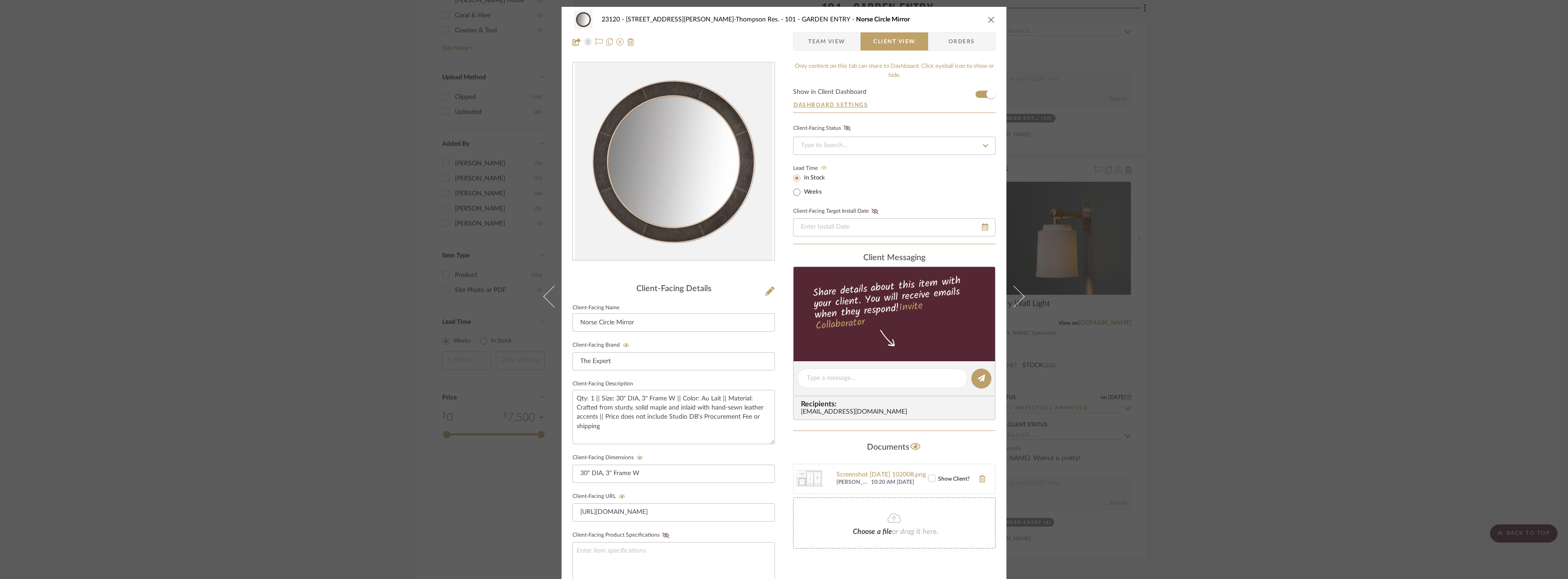
click at [823, 52] on div "23120 - [STREET_ADDRESS][PERSON_NAME], [PERSON_NAME] Res. 101 - GARDEN ENTRY No…" at bounding box center [784, 30] width 445 height 48
click at [823, 46] on span "Team View" at bounding box center [827, 41] width 37 height 18
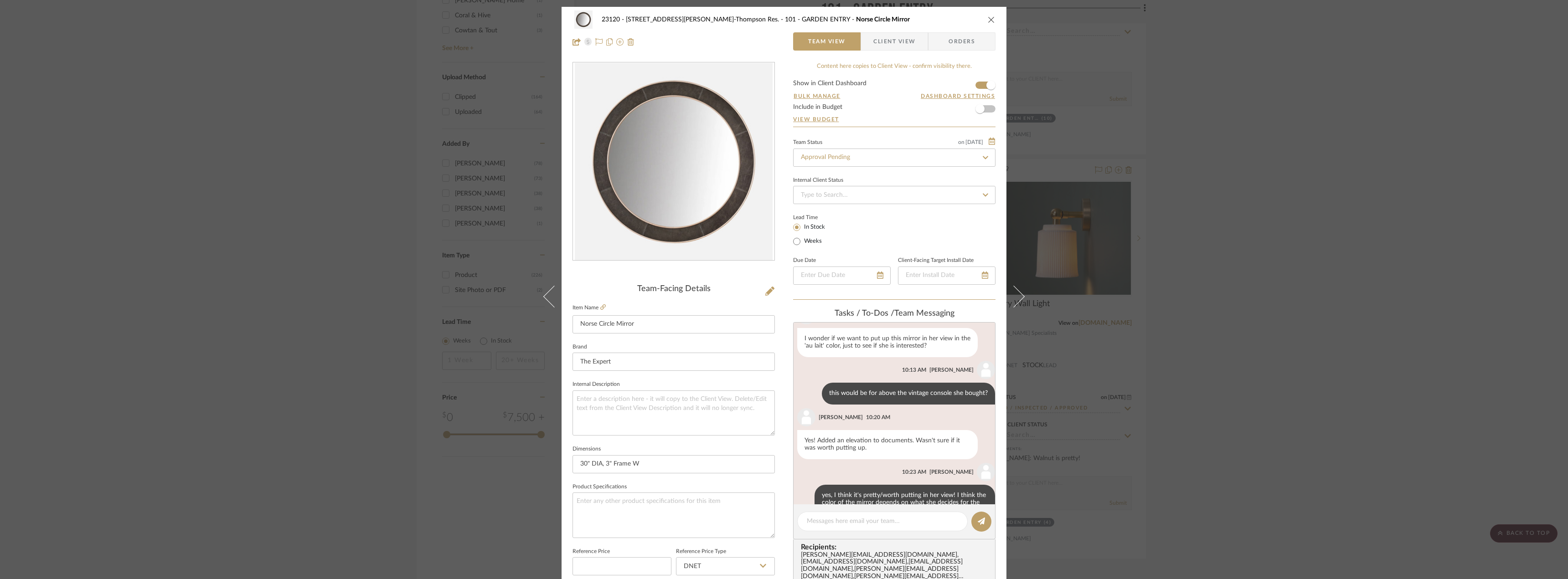
scroll to position [209, 0]
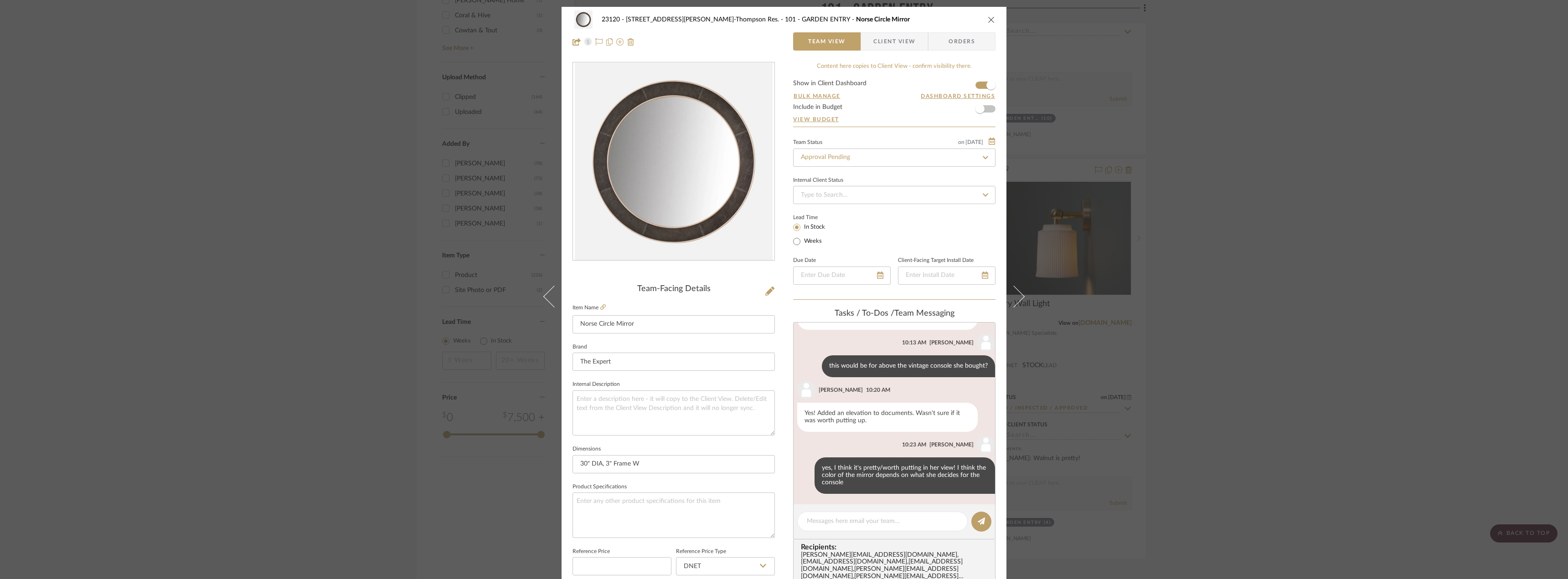
click at [988, 16] on icon "close" at bounding box center [992, 19] width 7 height 7
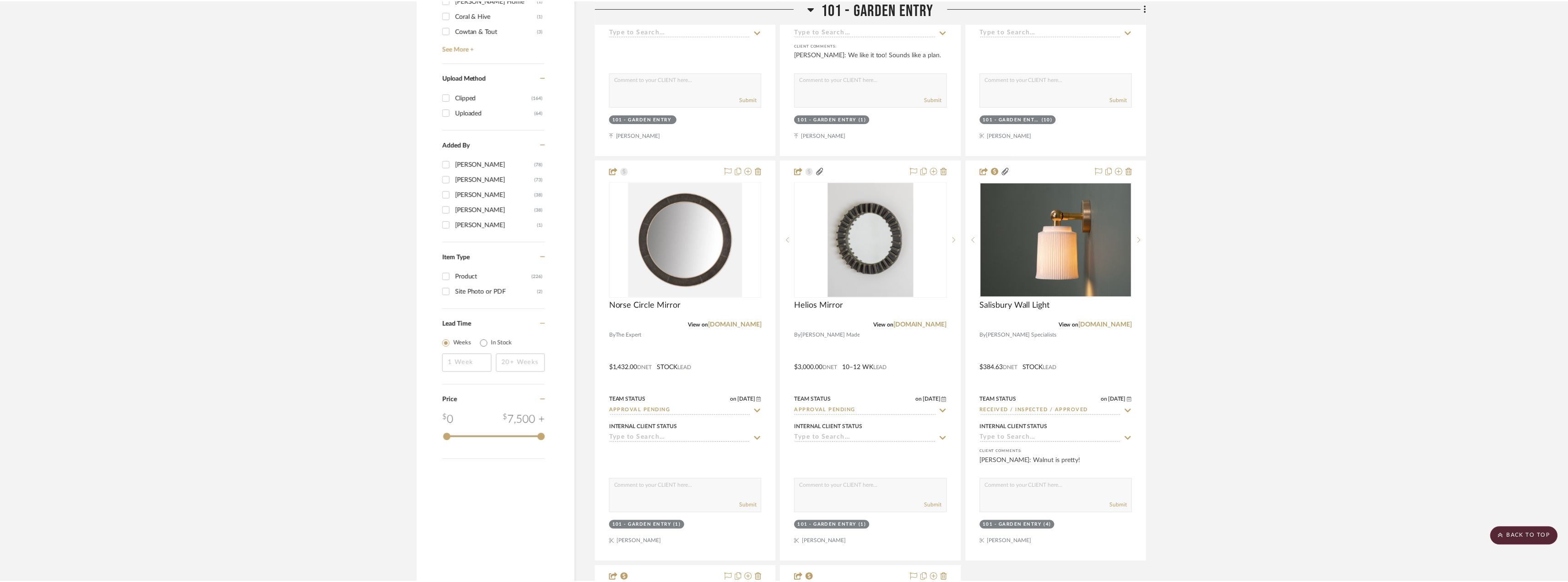
scroll to position [1419, 0]
